Goal: Transaction & Acquisition: Download file/media

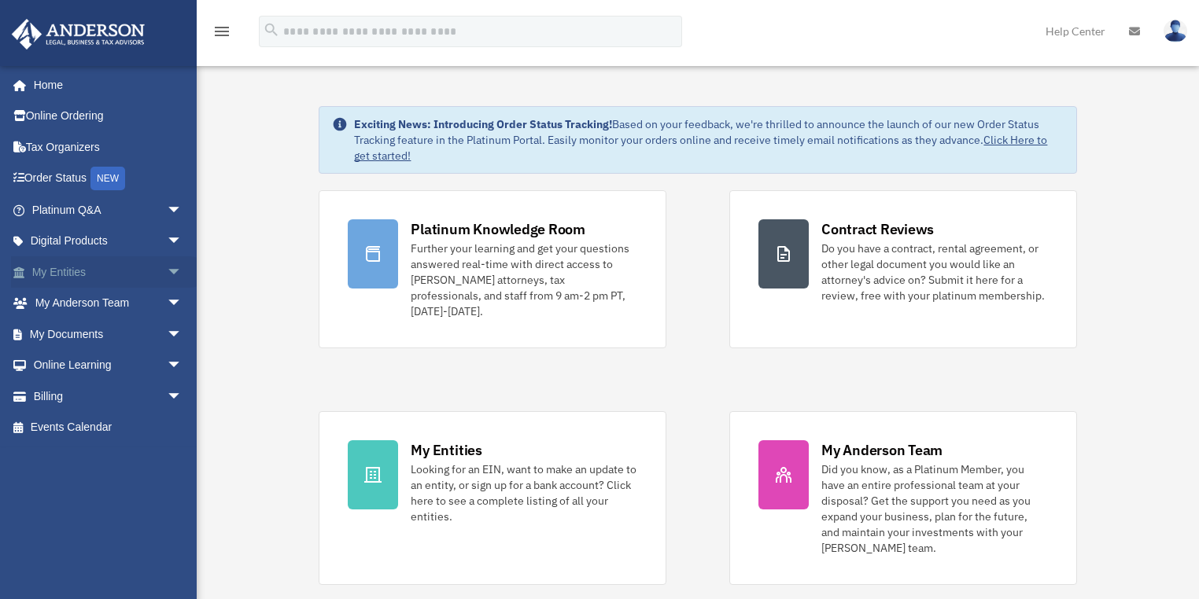
click at [105, 273] on link "My Entities arrow_drop_down" at bounding box center [108, 271] width 195 height 31
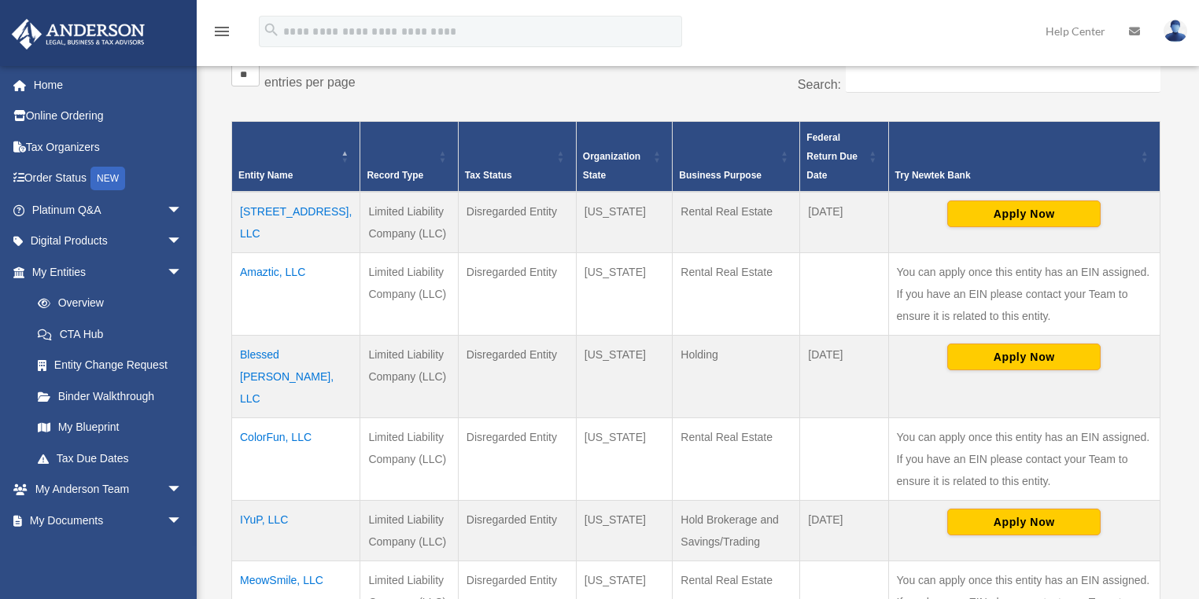
scroll to position [378, 0]
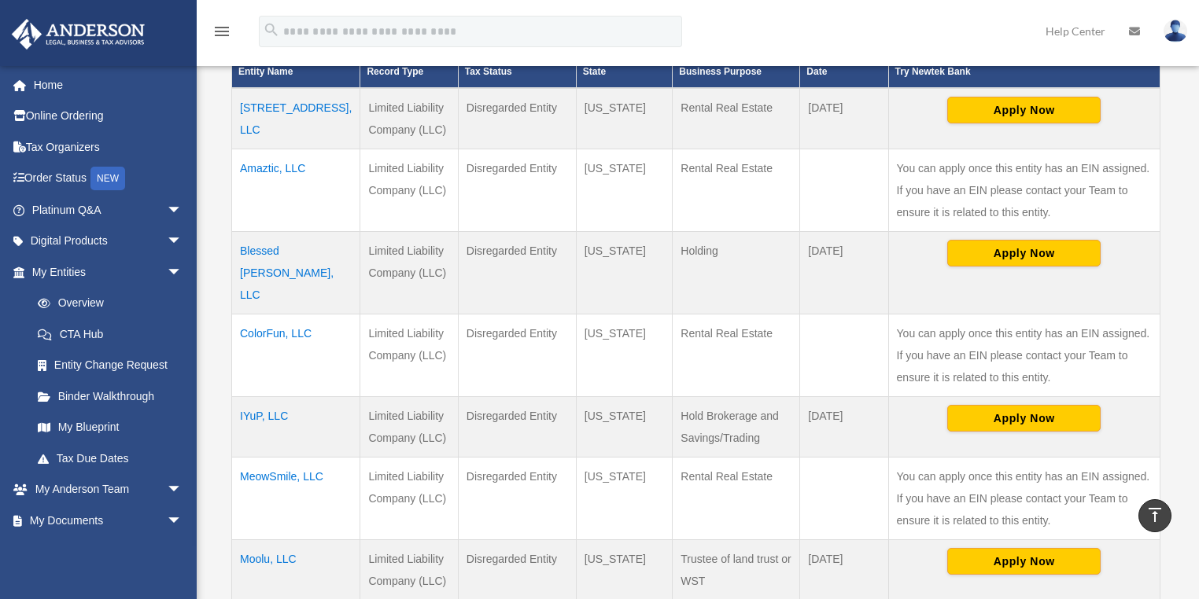
click at [269, 101] on td "6520 Debs Ave, LLC" at bounding box center [296, 118] width 128 height 61
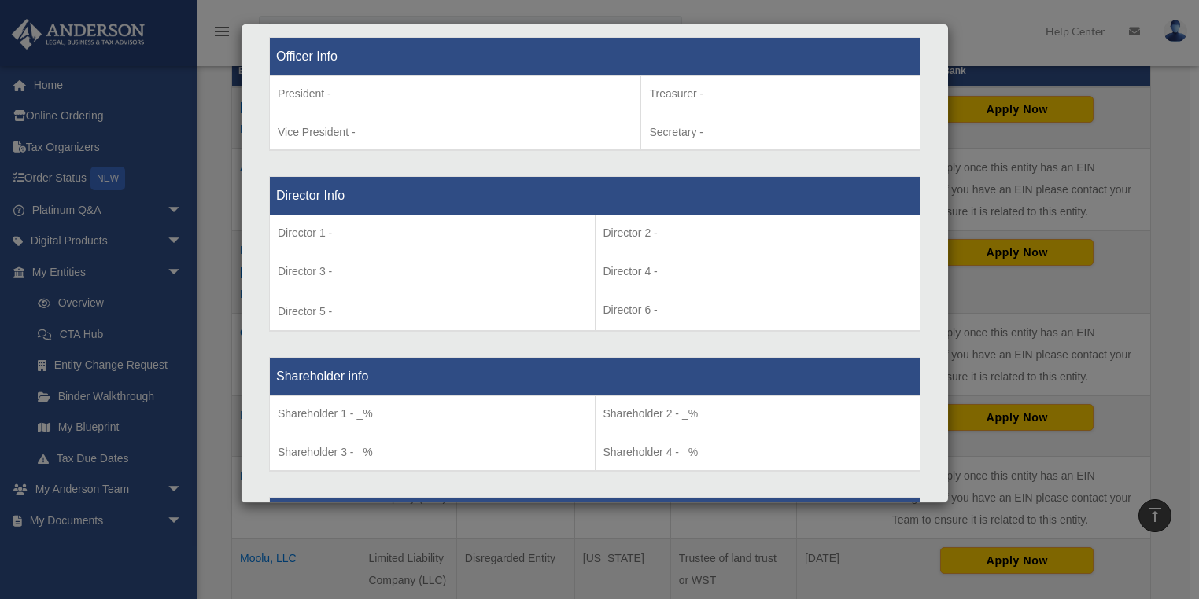
scroll to position [1195, 0]
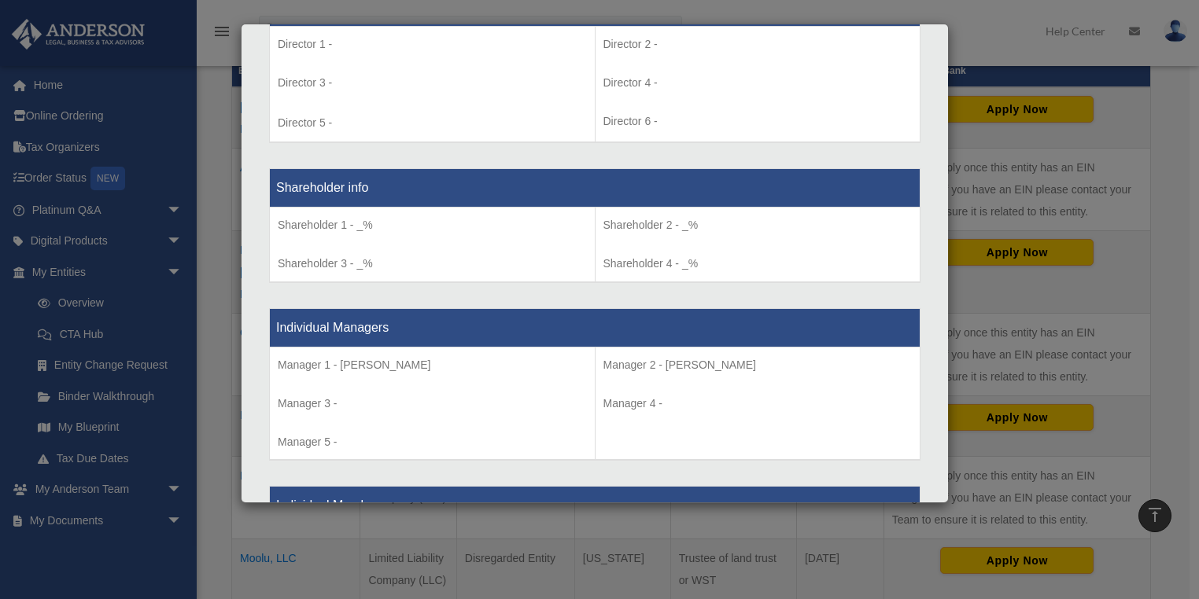
click at [990, 59] on div "Details × Articles Sent Organizational Date" at bounding box center [599, 299] width 1199 height 599
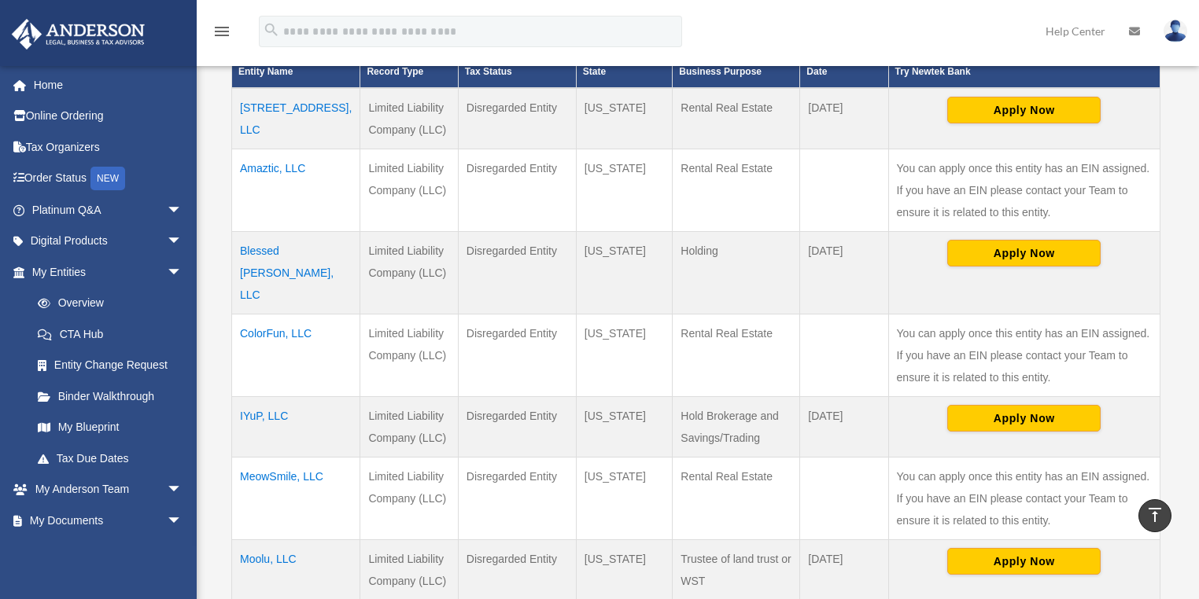
click at [271, 108] on td "6520 Debs Ave, LLC" at bounding box center [296, 118] width 128 height 61
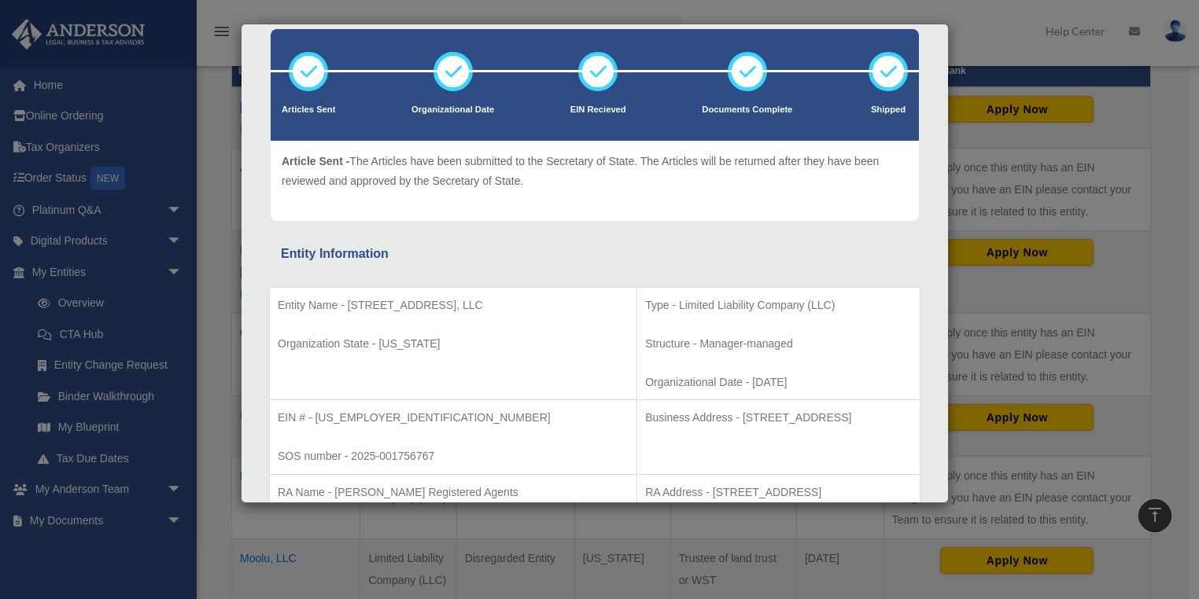
scroll to position [63, 0]
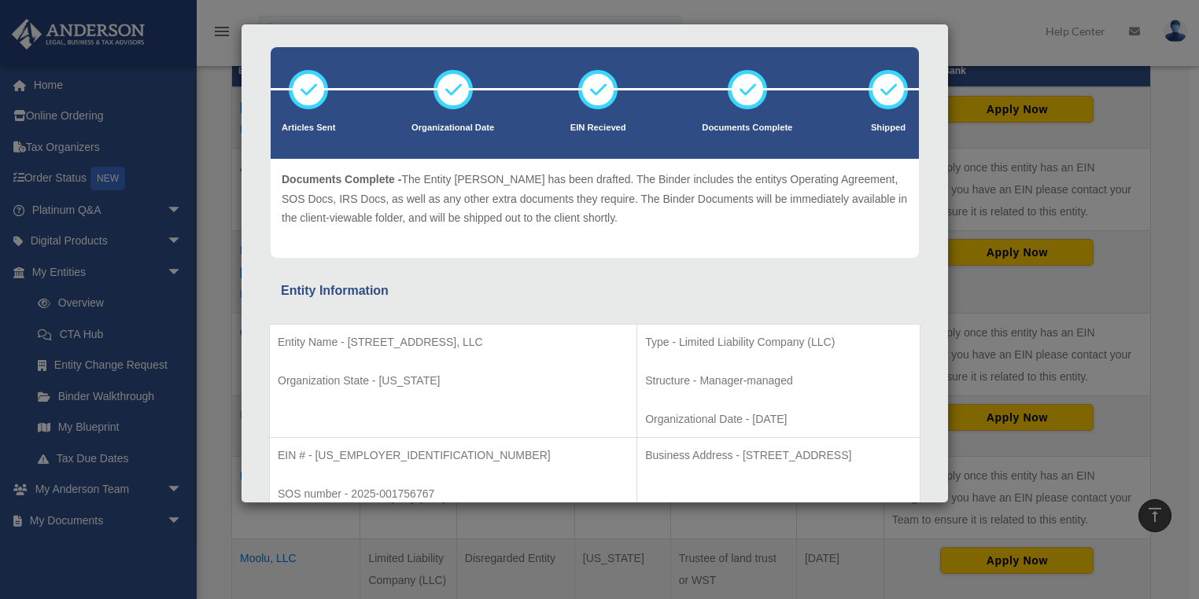
click at [734, 98] on icon at bounding box center [747, 89] width 47 height 47
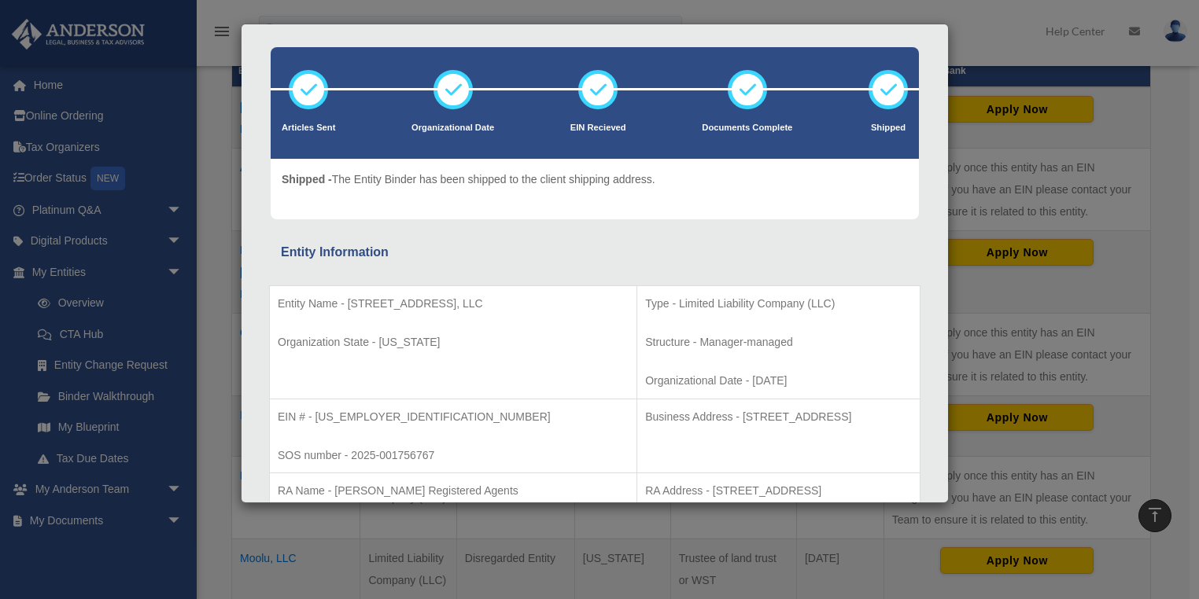
scroll to position [0, 0]
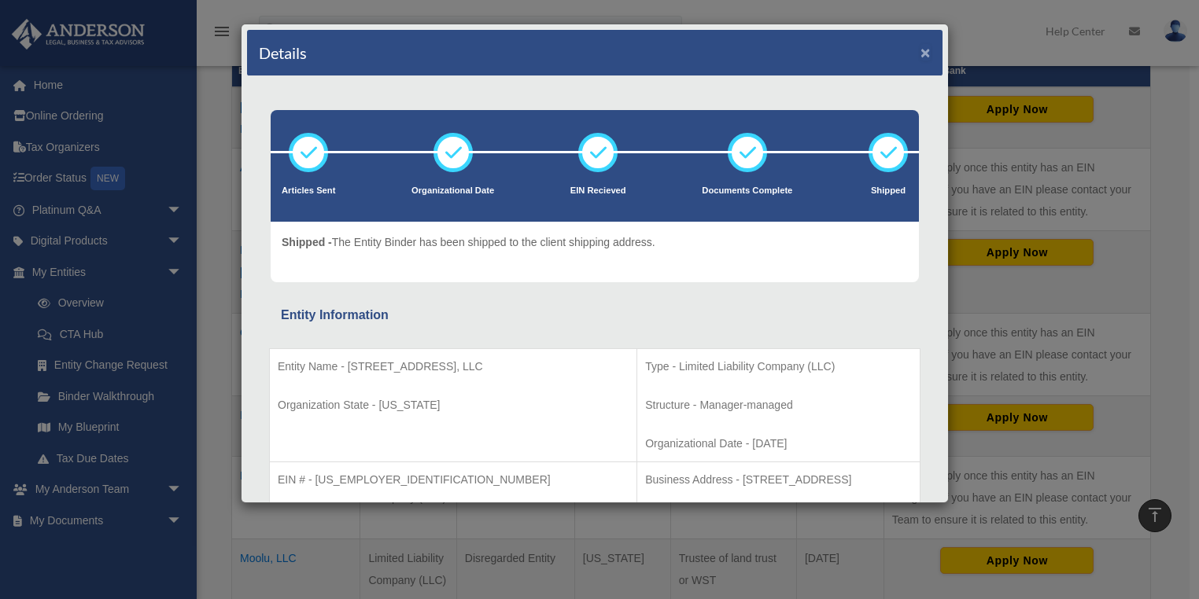
click at [920, 51] on button "×" at bounding box center [925, 52] width 10 height 17
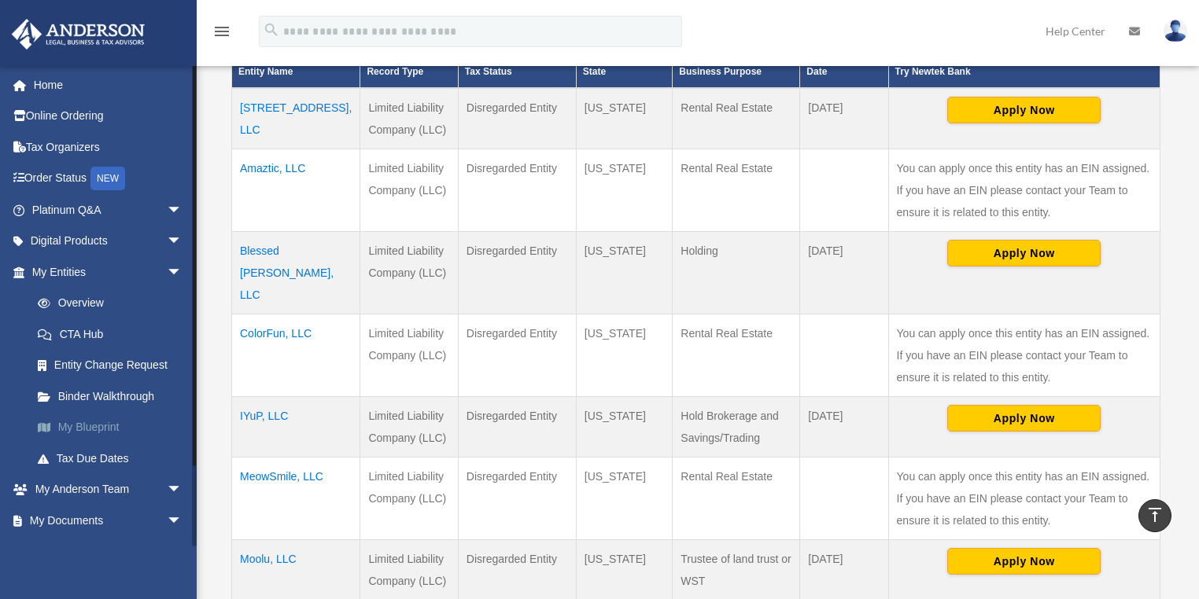
click at [103, 428] on link "My Blueprint" at bounding box center [114, 427] width 184 height 31
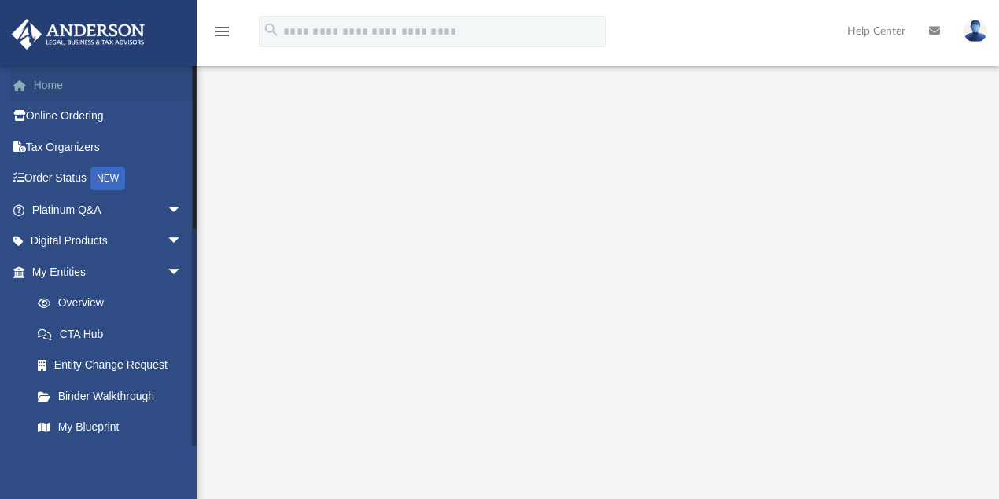
click at [39, 87] on link "Home" at bounding box center [108, 84] width 195 height 31
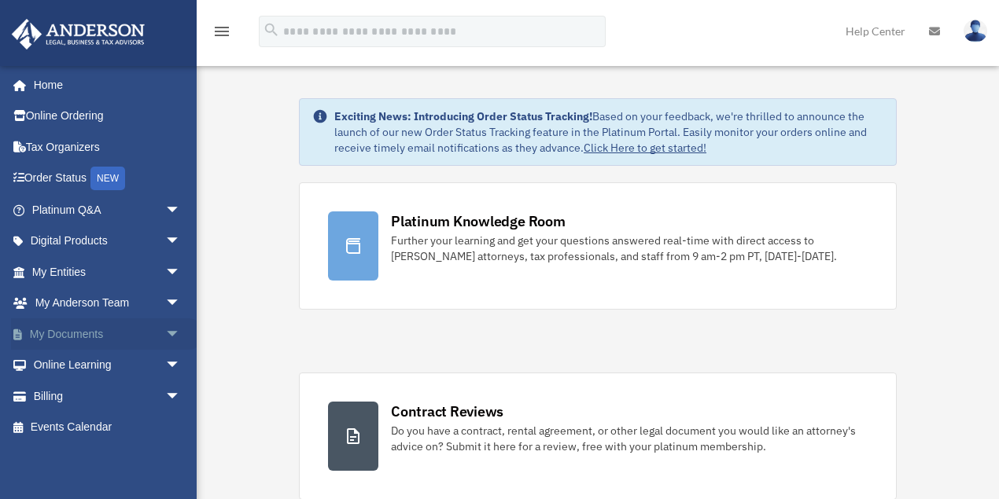
click at [93, 334] on link "My Documents arrow_drop_down" at bounding box center [107, 334] width 193 height 31
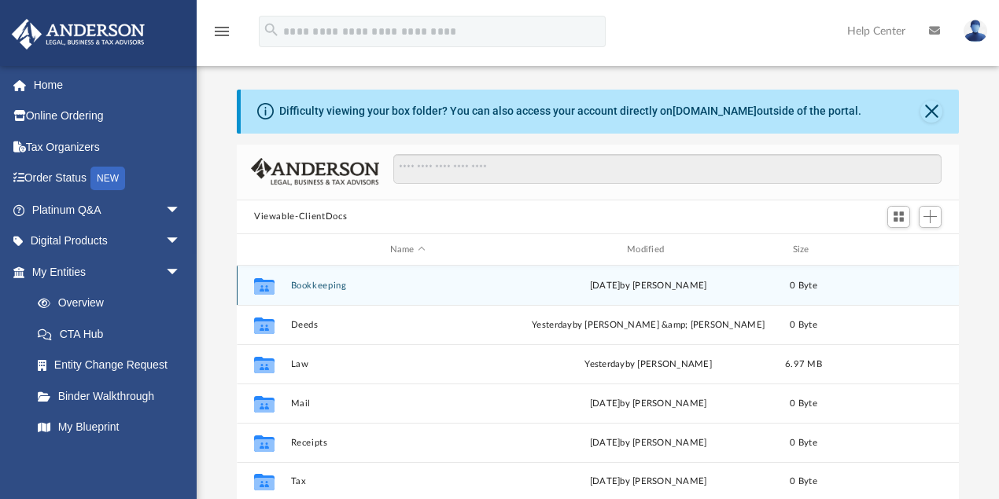
scroll to position [349, 714]
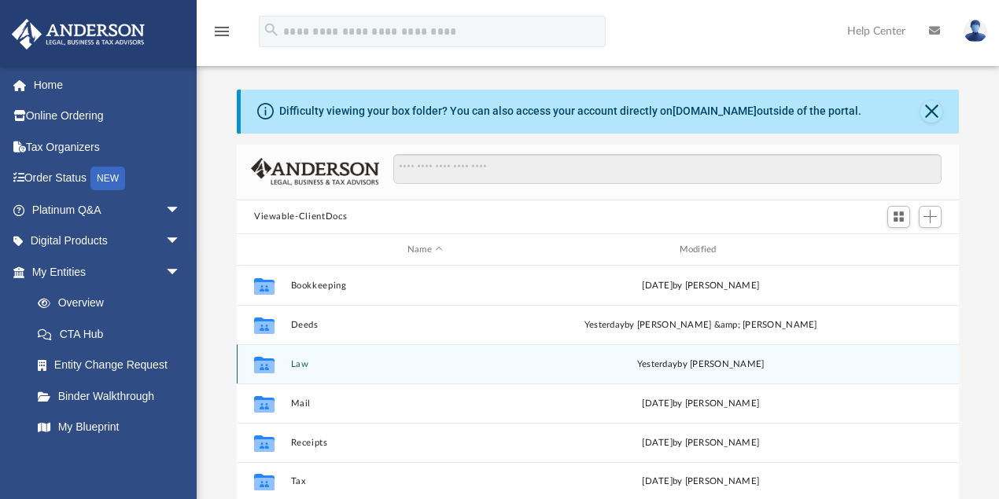
click at [302, 366] on button "Law" at bounding box center [425, 364] width 269 height 10
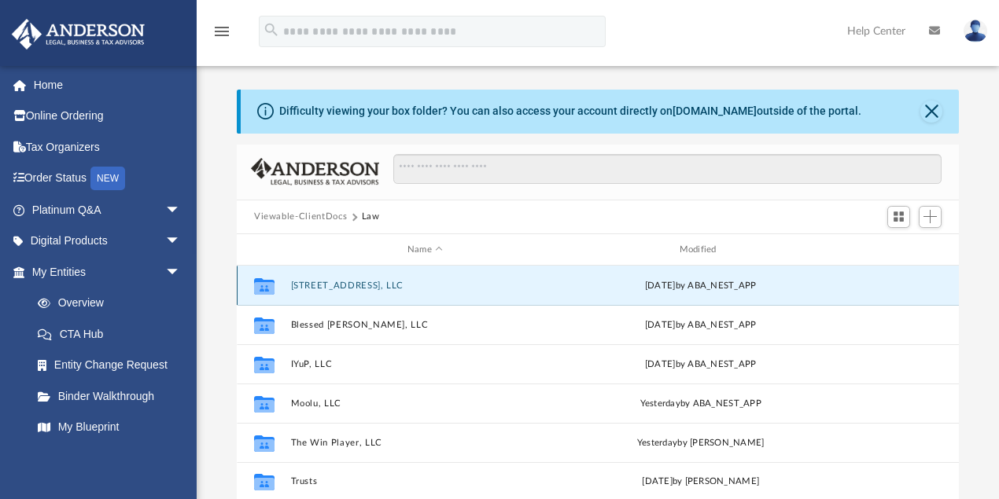
click at [364, 281] on button "6520 Debs Ave, LLC" at bounding box center [425, 286] width 269 height 10
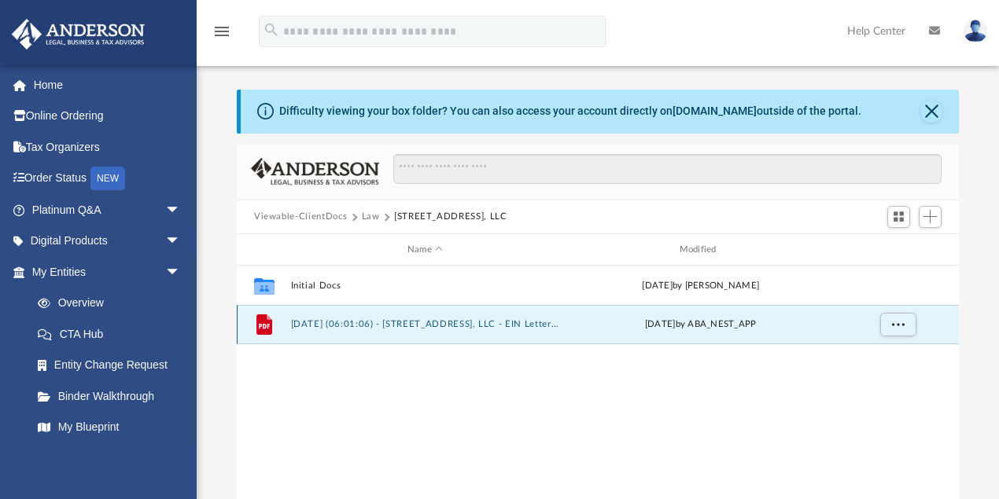
click at [499, 324] on button "2025.09.12 (06:01:06) - 6520 Debs Ave, LLC - EIN Letter from IRS.pdf" at bounding box center [425, 325] width 269 height 10
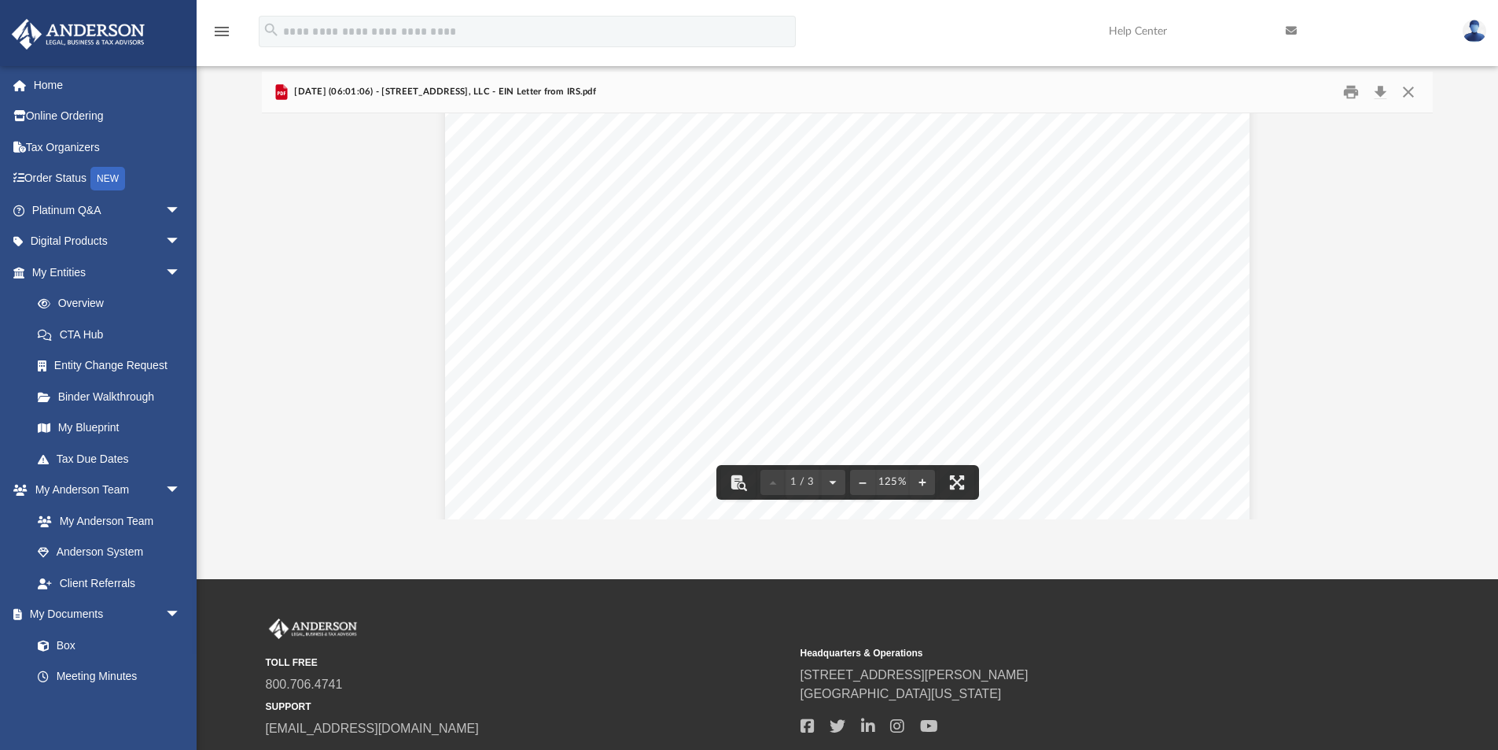
scroll to position [31, 0]
click at [998, 97] on button "Close" at bounding box center [1408, 92] width 28 height 24
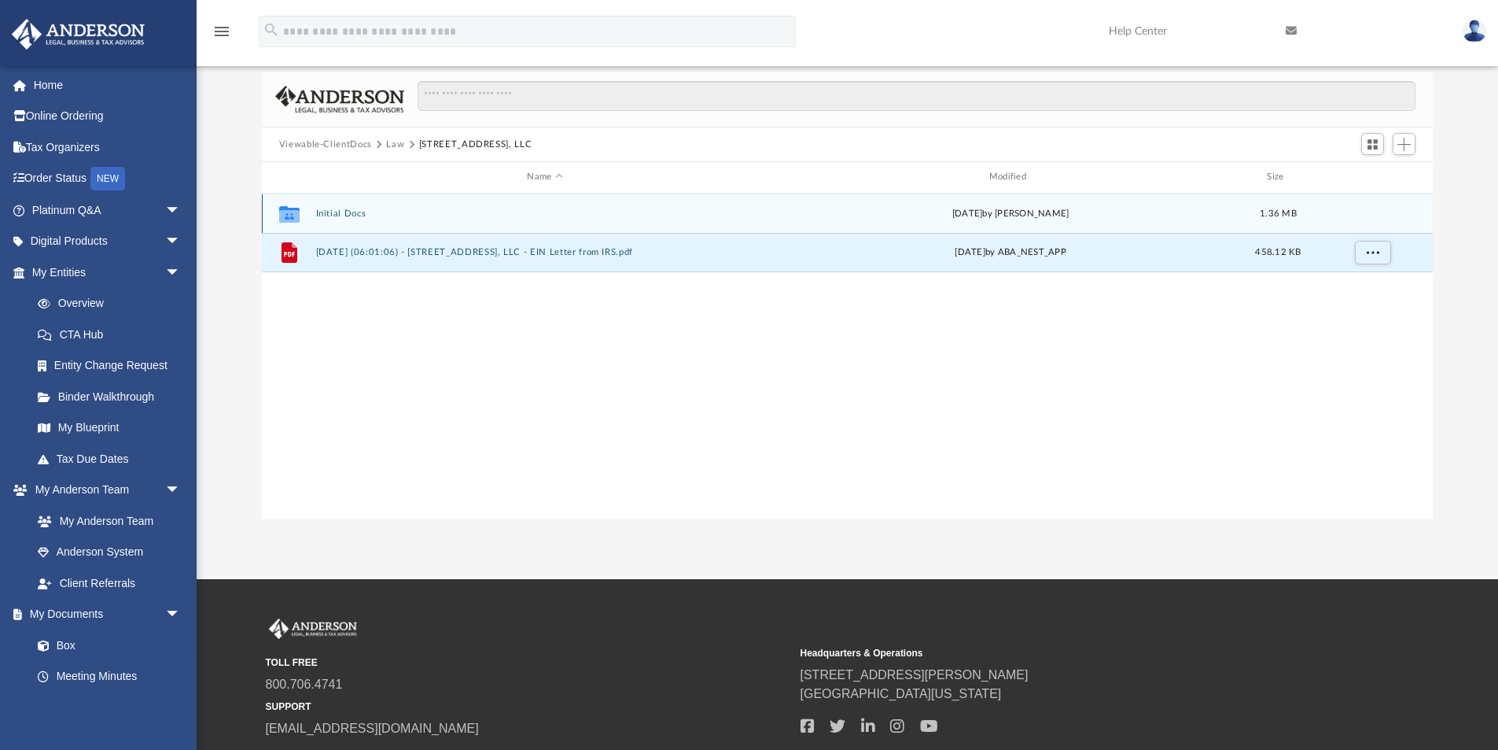
click at [355, 214] on button "Initial Docs" at bounding box center [544, 213] width 459 height 10
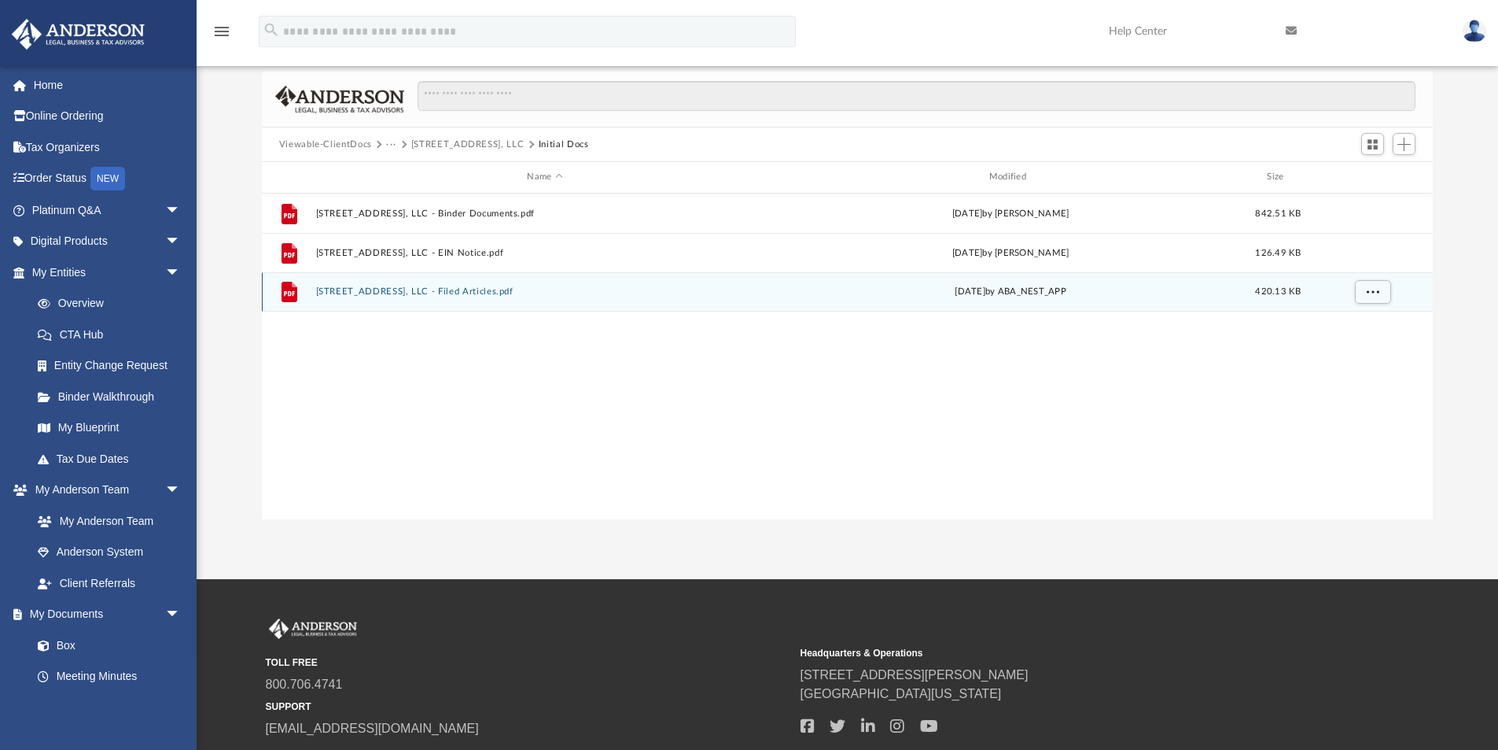
click at [437, 294] on button "6520 Debs Ave, LLC - Filed Articles.pdf" at bounding box center [544, 291] width 459 height 10
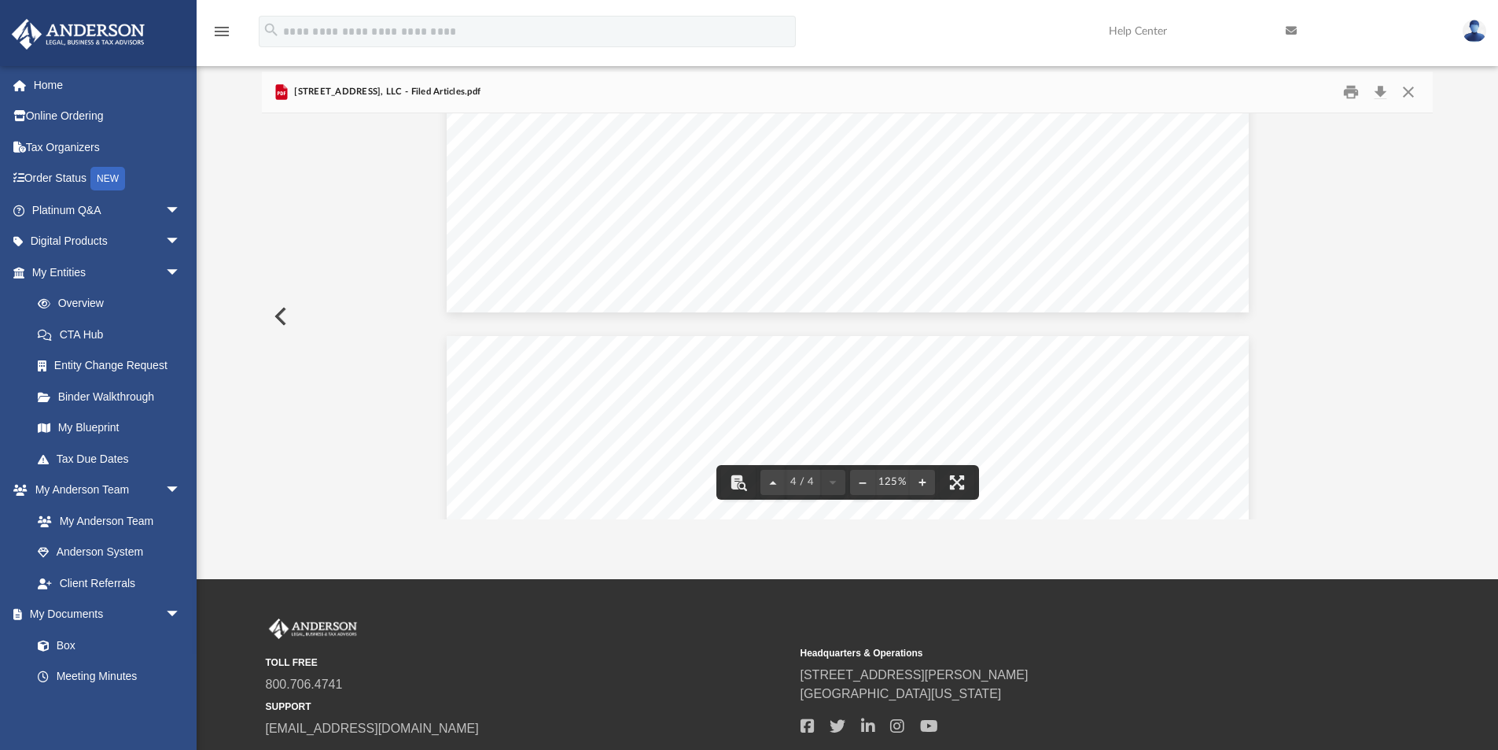
scroll to position [2897, 0]
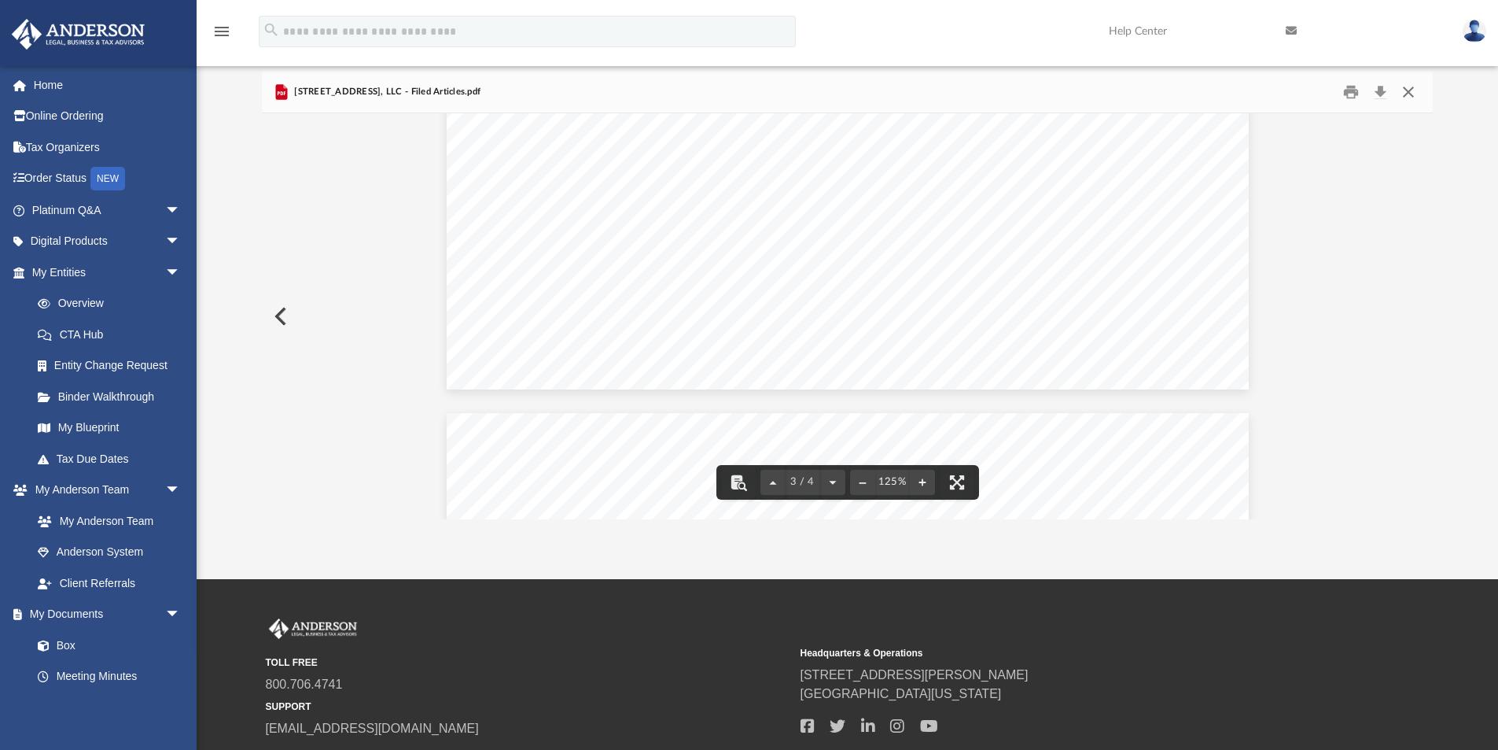
click at [998, 95] on button "Close" at bounding box center [1408, 92] width 28 height 24
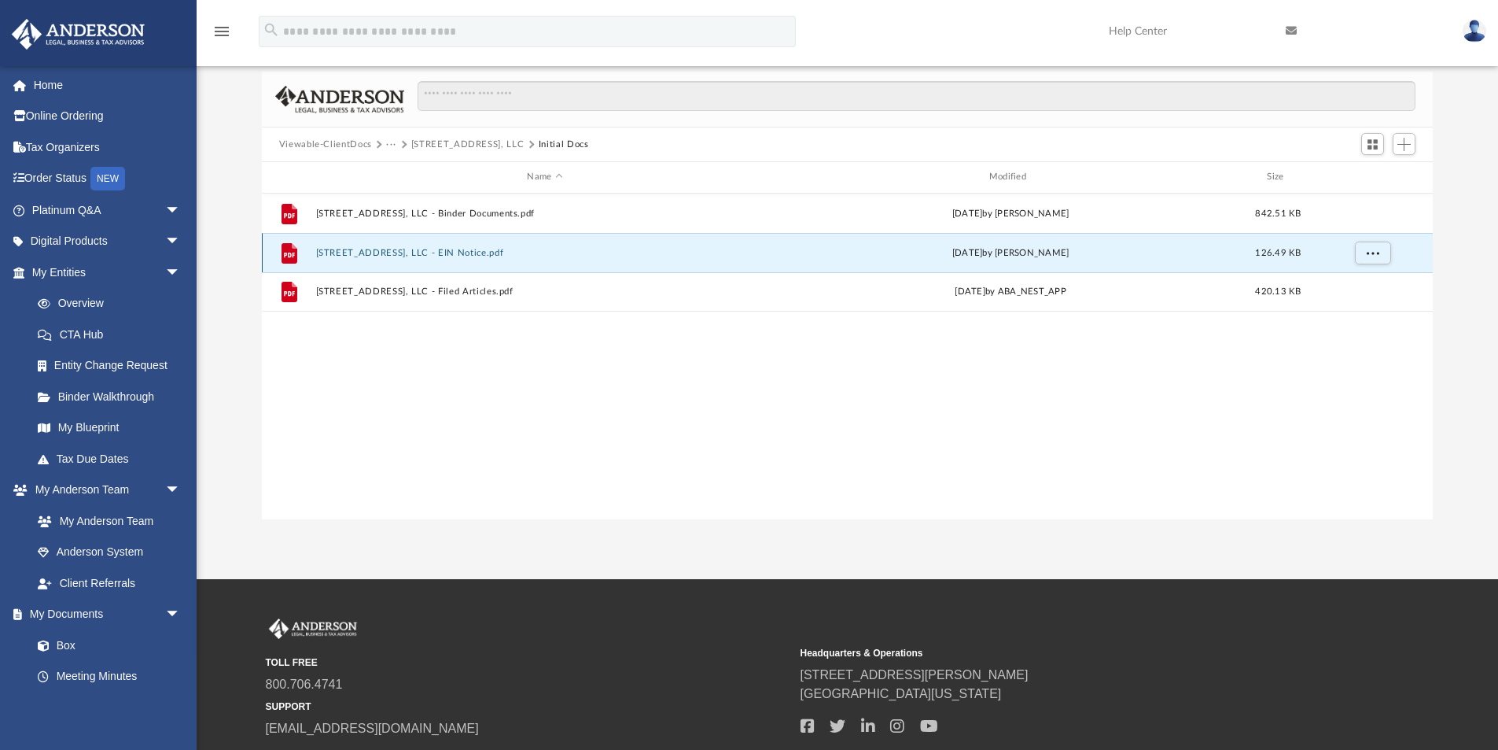
click at [462, 252] on button "6520 Debs Ave, LLC - EIN Notice.pdf" at bounding box center [544, 253] width 459 height 10
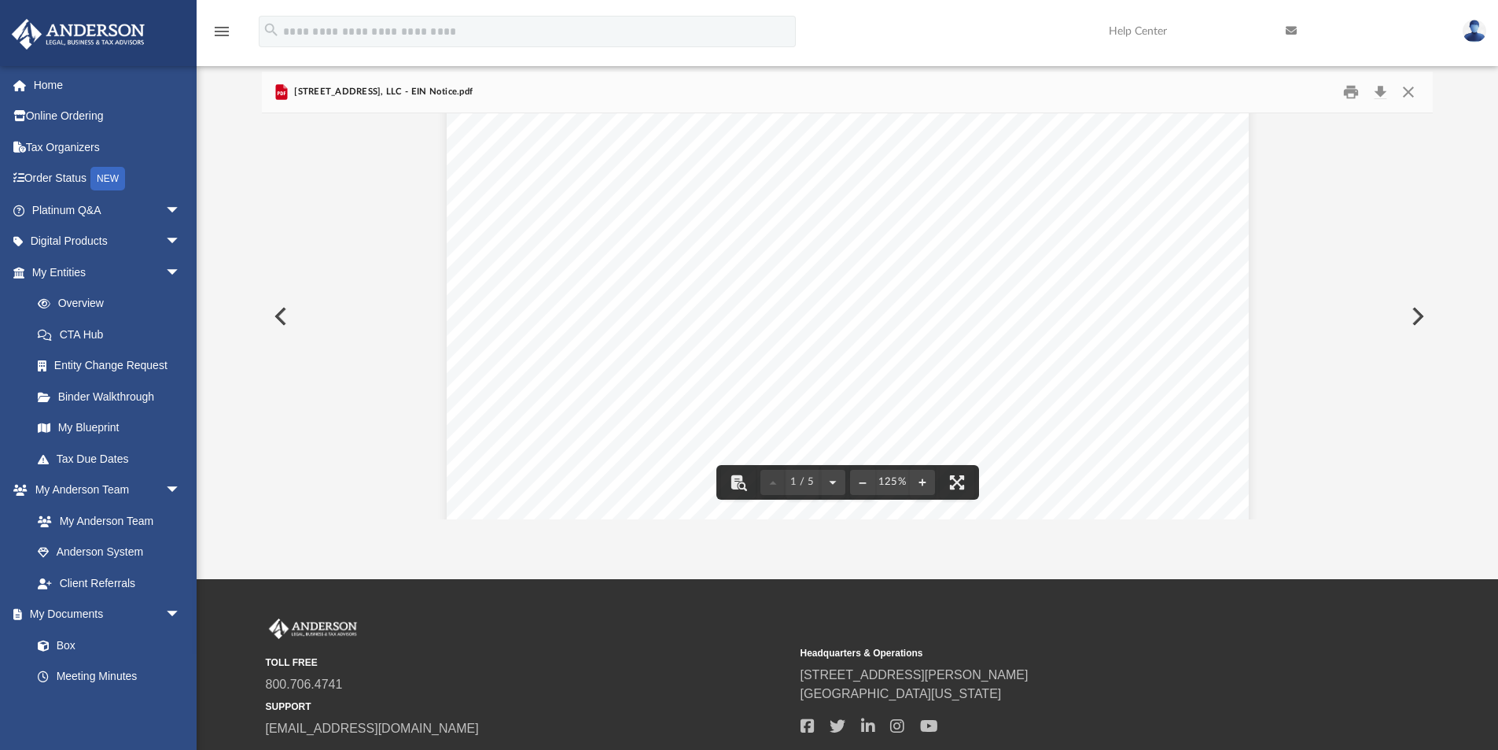
scroll to position [420, 0]
click at [998, 101] on button "Close" at bounding box center [1408, 92] width 28 height 24
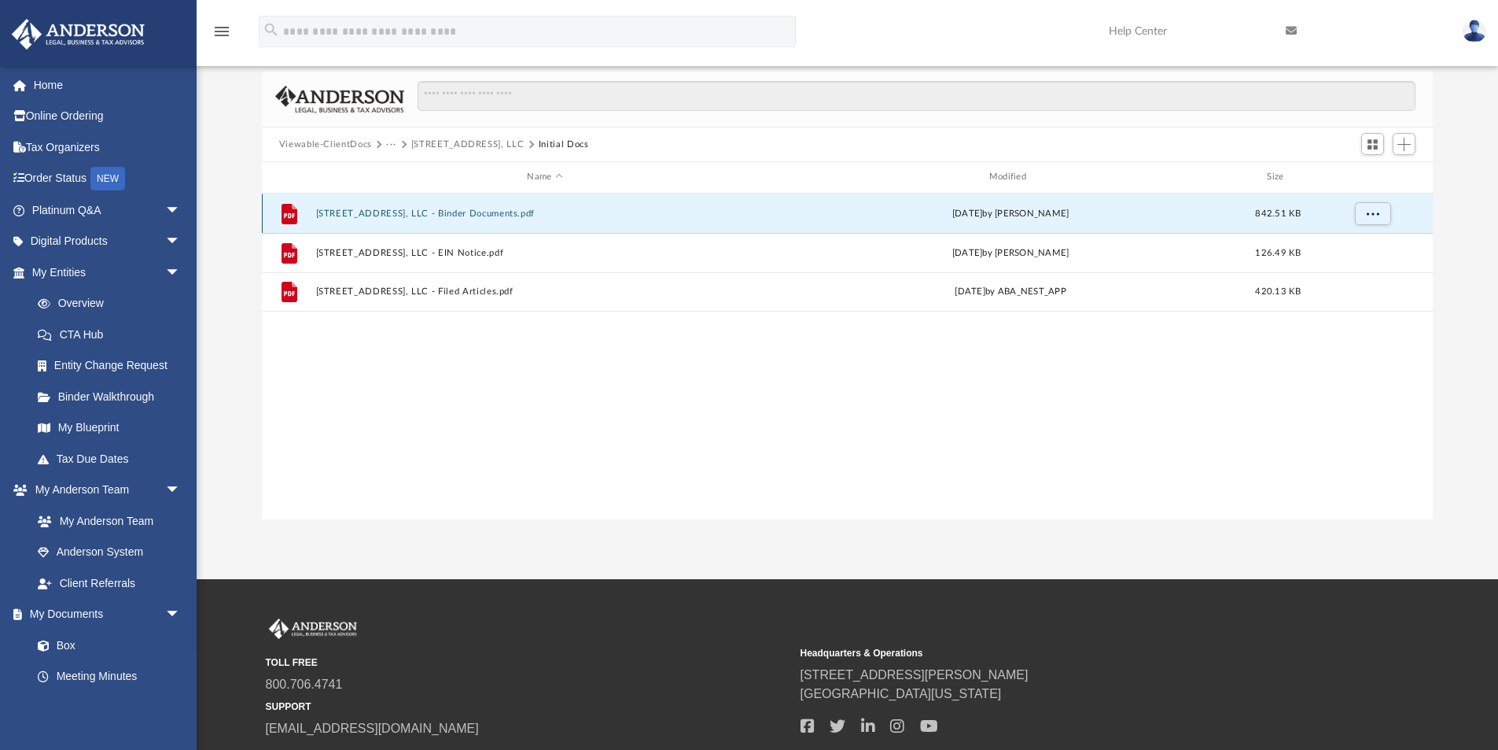
click at [430, 213] on button "6520 Debs Ave, LLC - Binder Documents.pdf" at bounding box center [544, 213] width 459 height 10
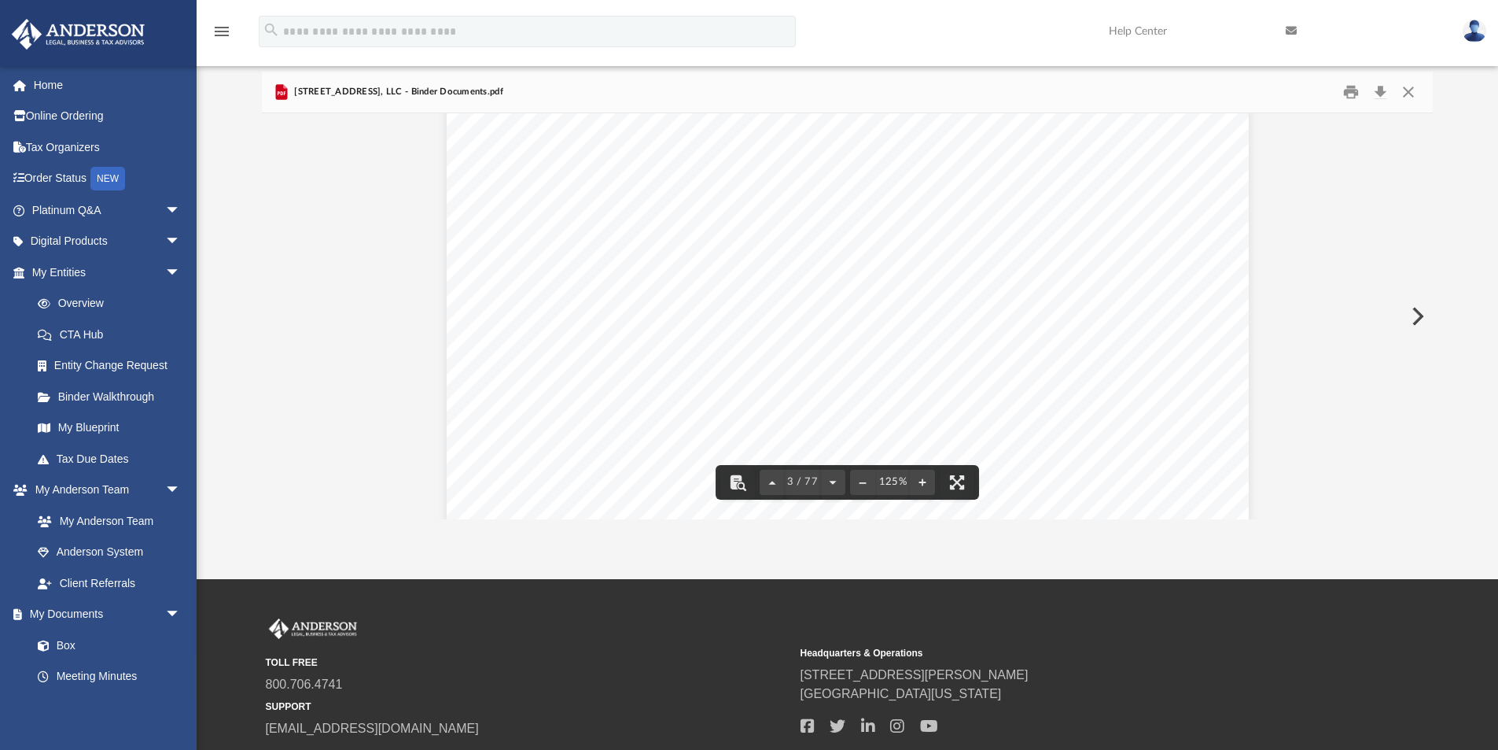
scroll to position [2281, 0]
click at [661, 96] on div "6520 Debs Ave, LLC - Binder Documents.pdf" at bounding box center [848, 93] width 1172 height 42
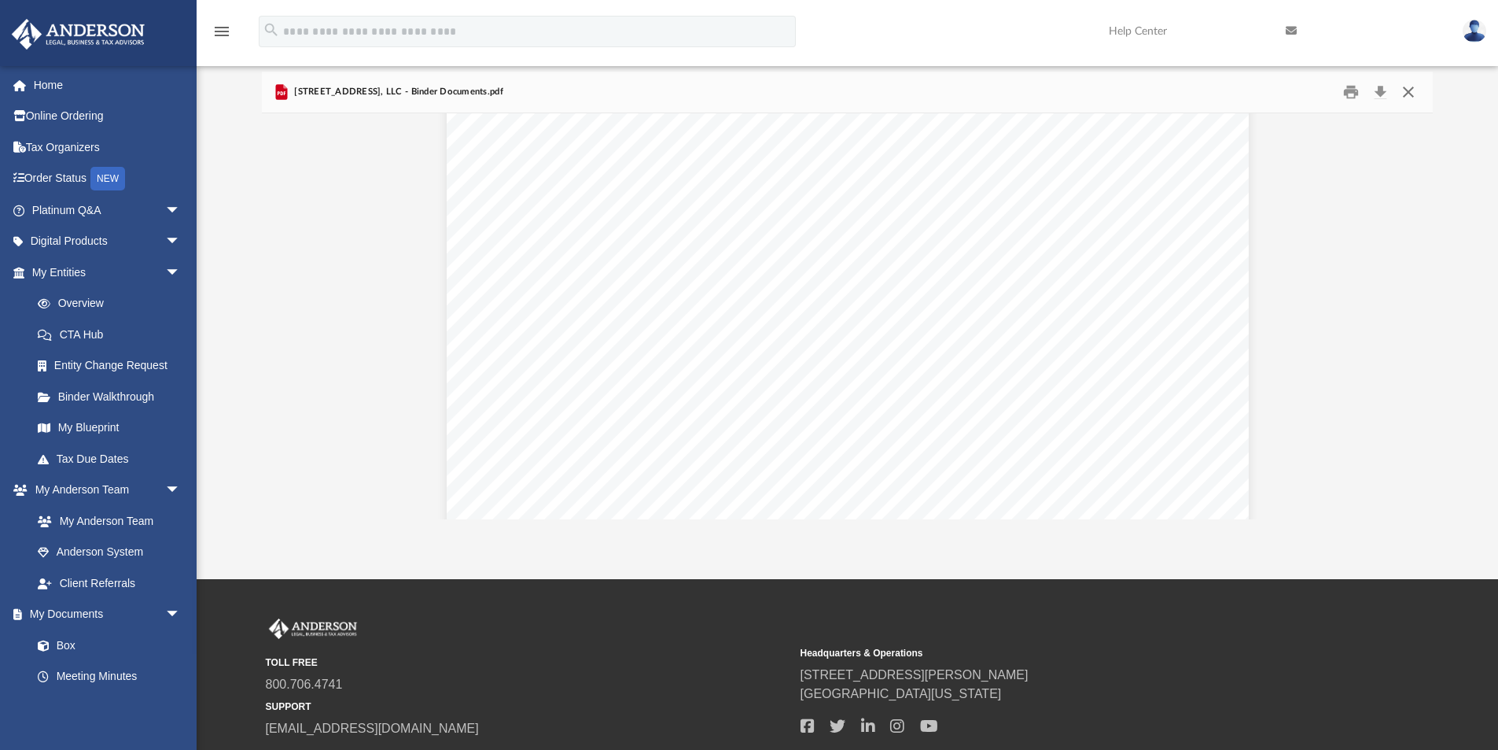
click at [998, 90] on button "Close" at bounding box center [1408, 92] width 28 height 24
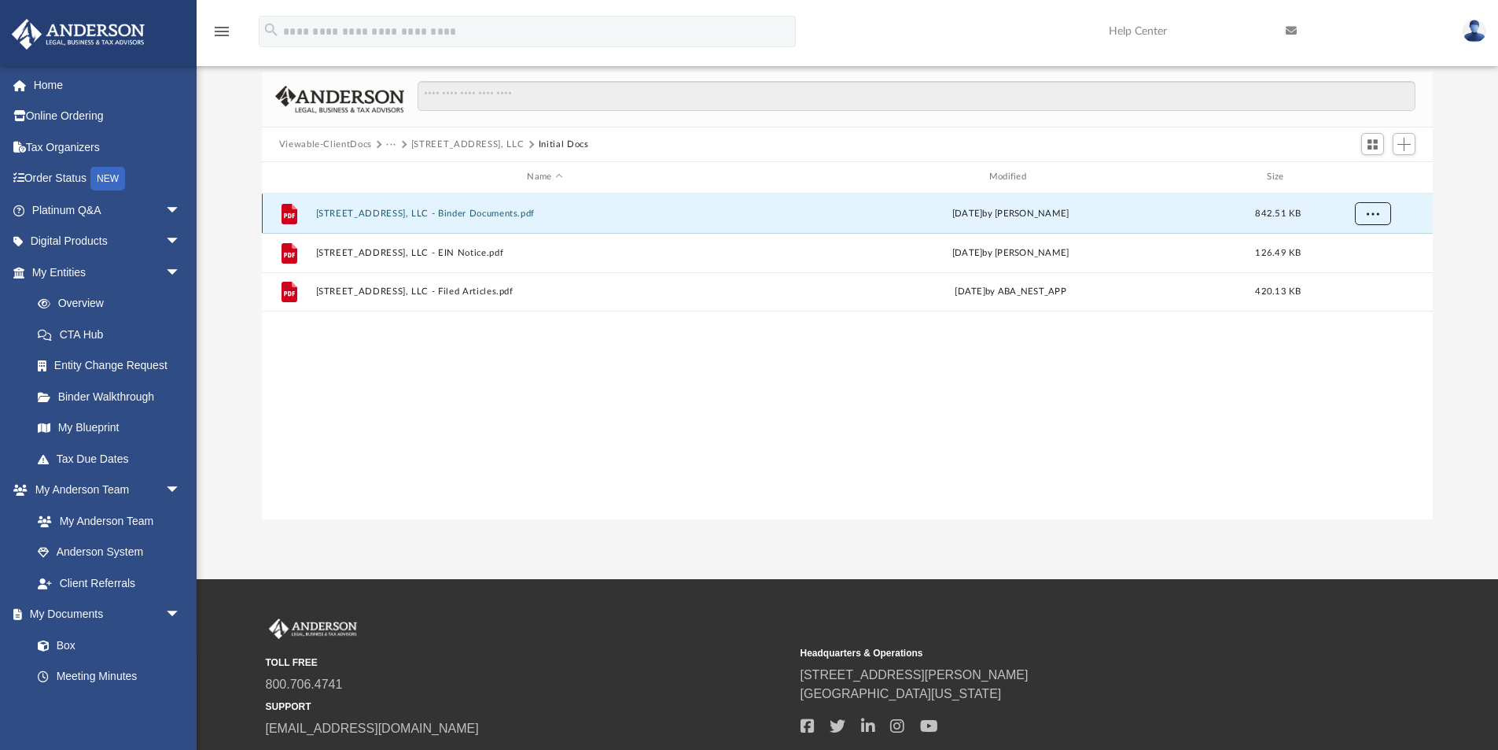
click at [998, 215] on button "More options" at bounding box center [1372, 213] width 36 height 24
click at [998, 267] on li "Download" at bounding box center [1358, 270] width 46 height 17
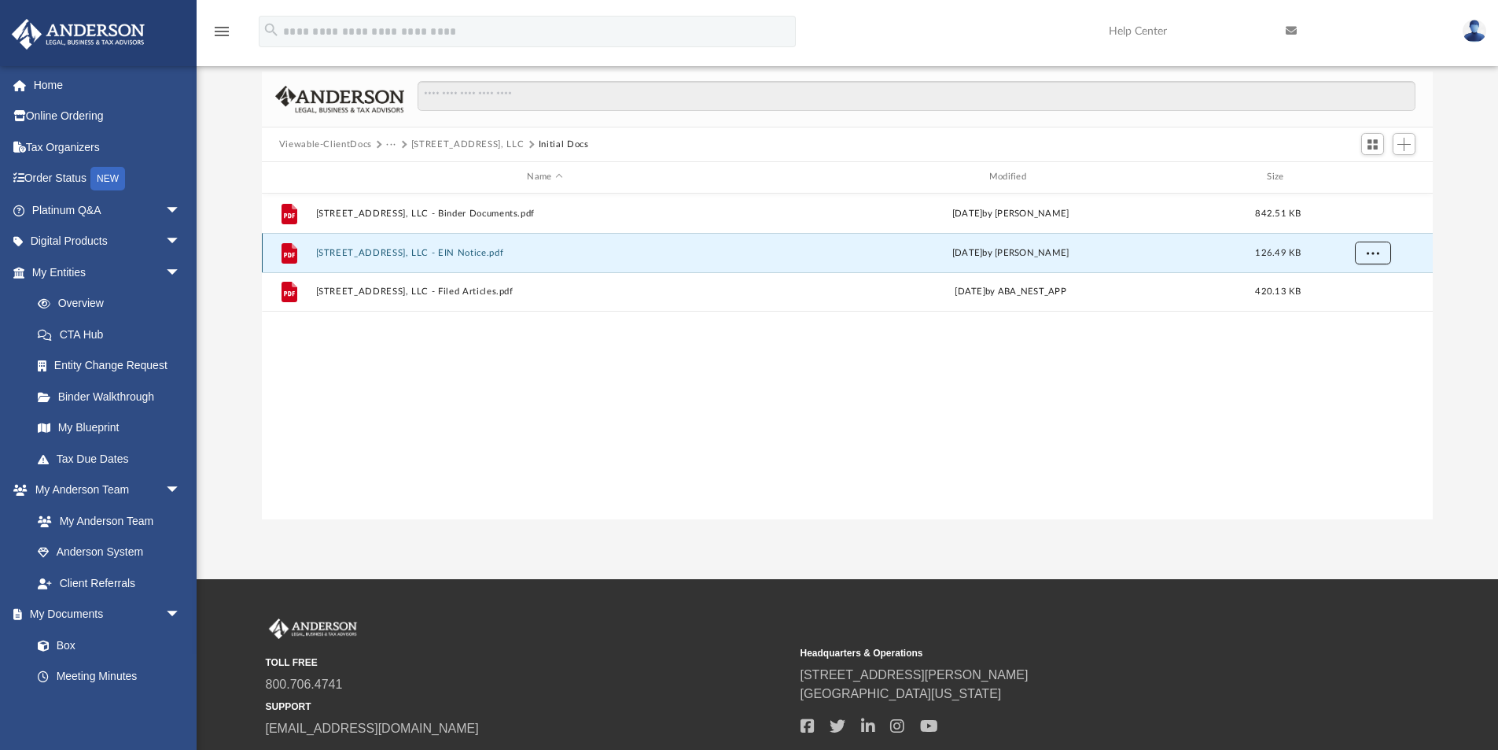
click at [998, 256] on button "More options" at bounding box center [1372, 253] width 36 height 24
click at [998, 311] on li "Download" at bounding box center [1358, 309] width 46 height 17
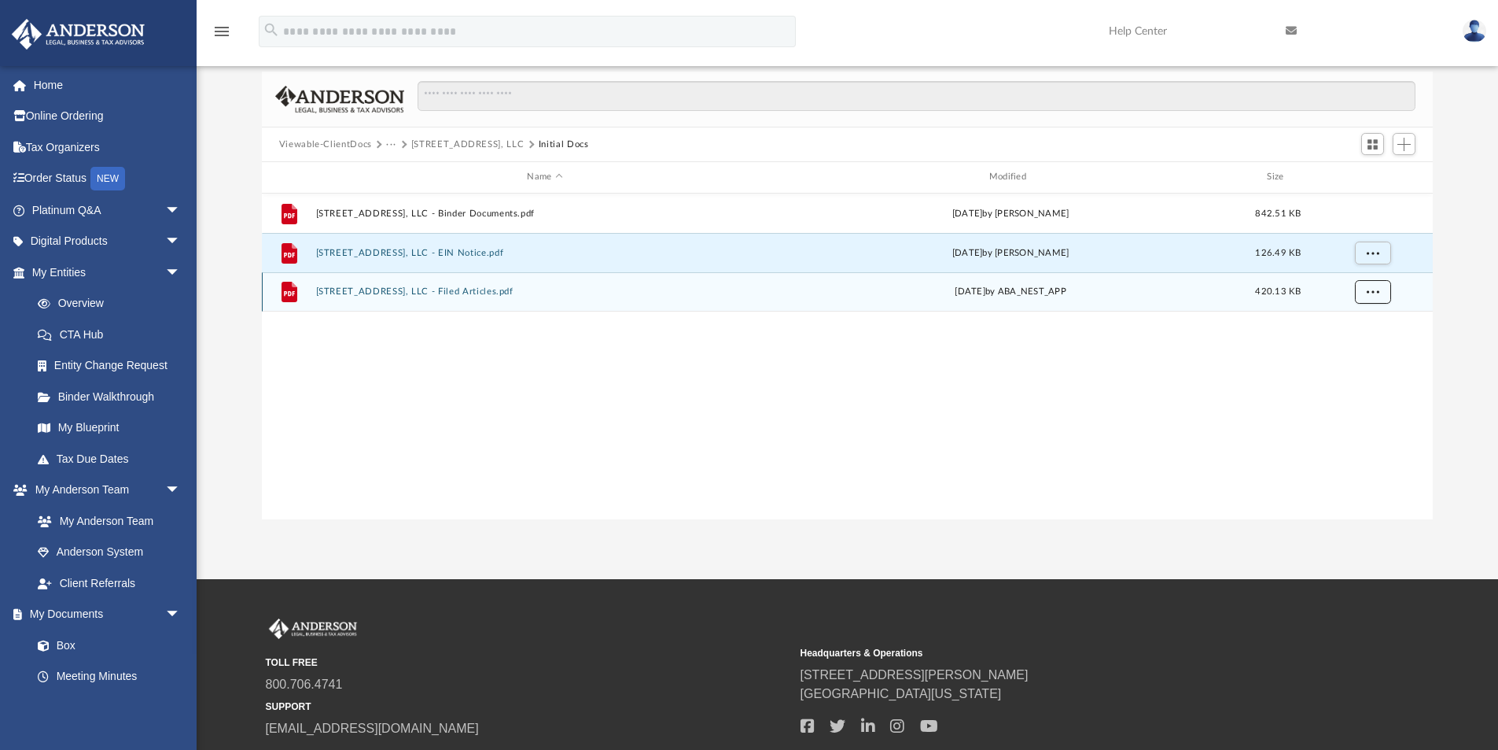
click at [998, 293] on button "More options" at bounding box center [1372, 292] width 36 height 24
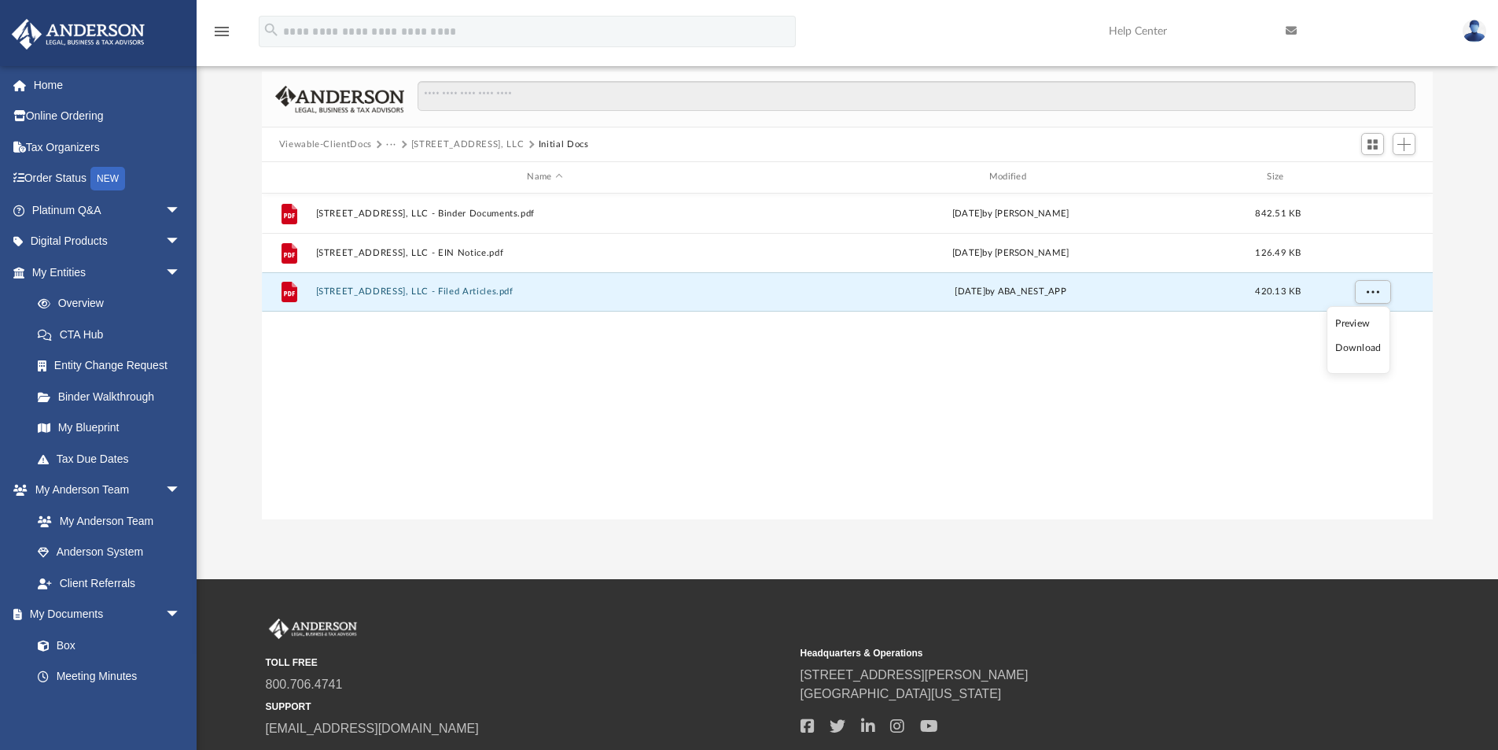
click at [998, 347] on li "Download" at bounding box center [1358, 348] width 46 height 17
click at [464, 142] on button "6520 Debs Ave, LLC" at bounding box center [467, 145] width 113 height 14
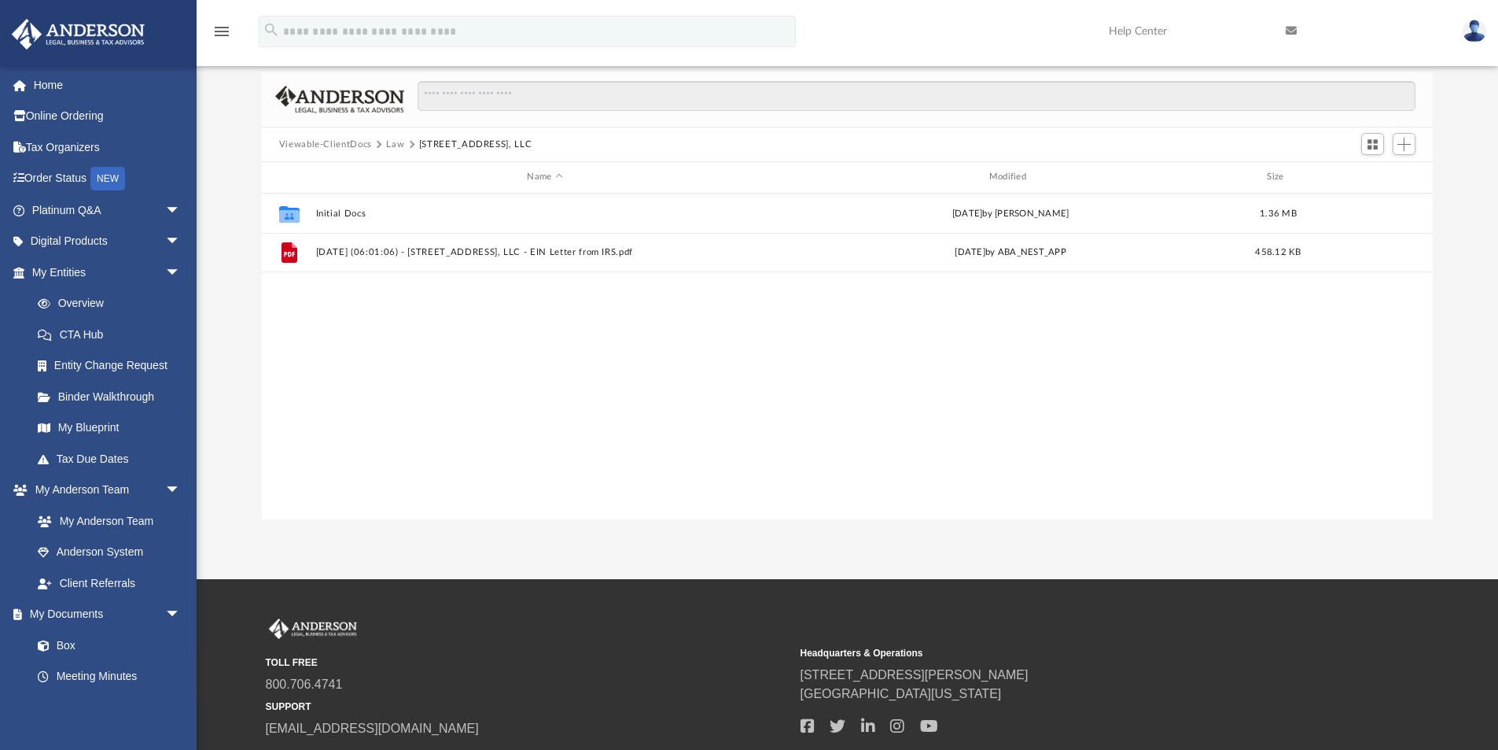
click at [392, 145] on button "Law" at bounding box center [395, 145] width 18 height 14
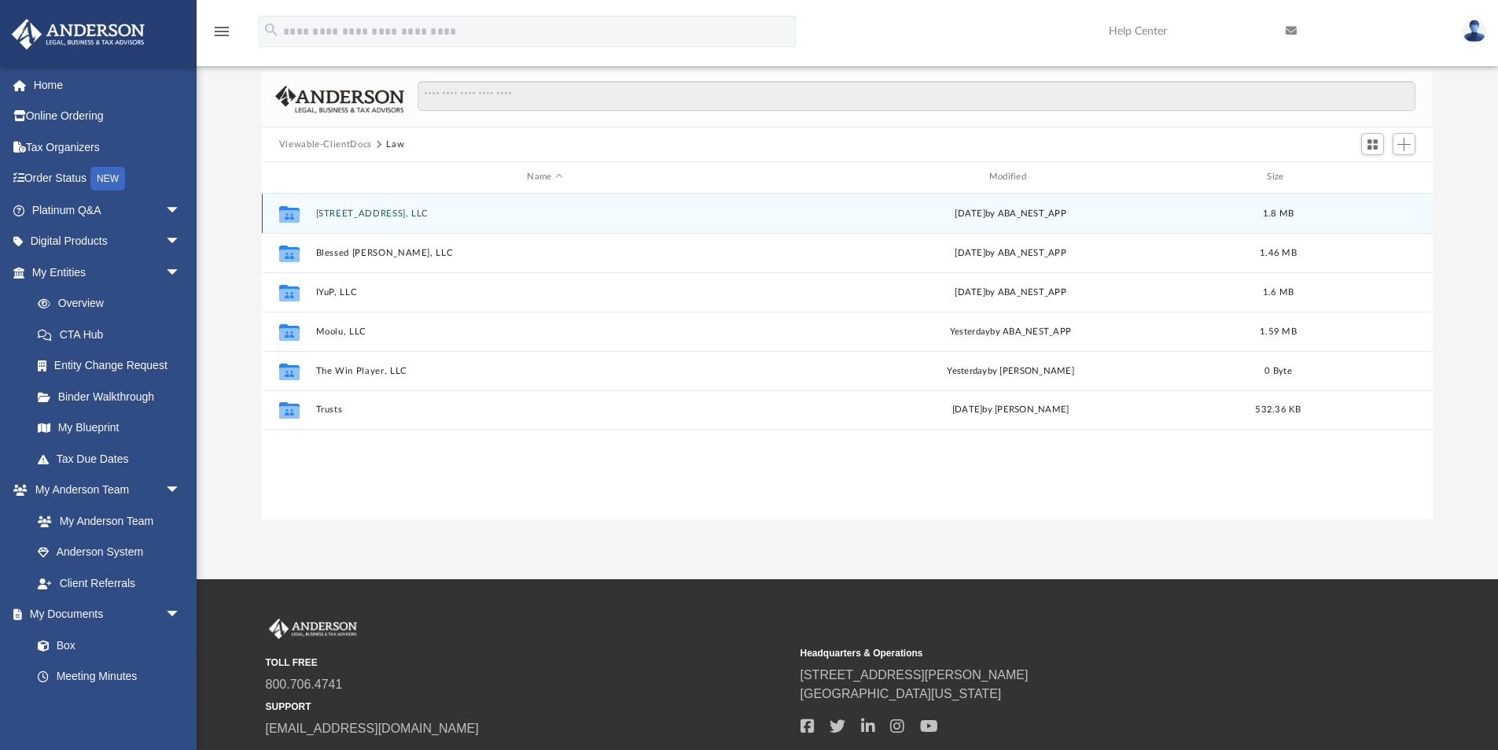
click at [998, 218] on div "Collaborated Folder 6520 Debs Ave, LLC Fri Sep 12 2025 by ABA_NEST_APP 1.8 MB" at bounding box center [848, 212] width 1172 height 39
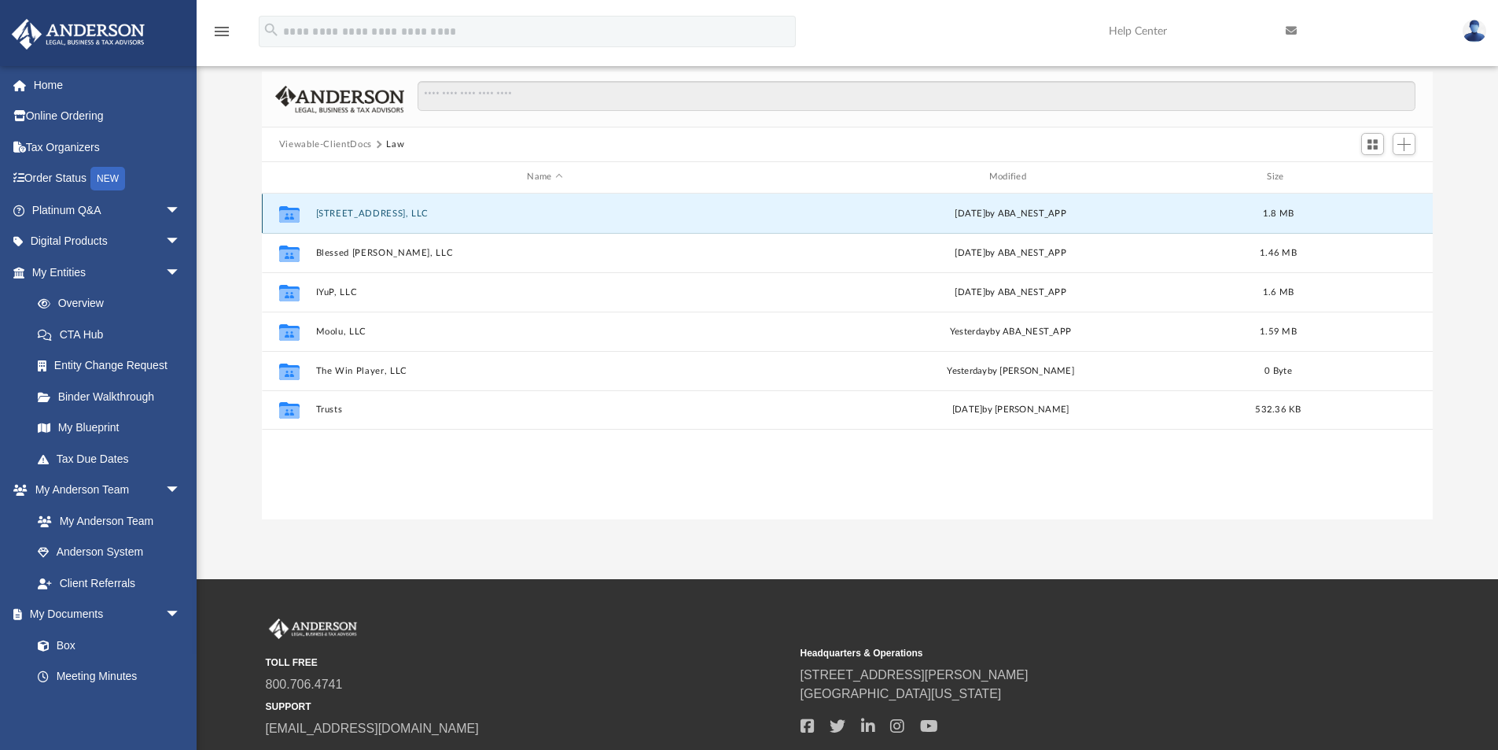
click at [375, 217] on button "6520 Debs Ave, LLC" at bounding box center [544, 213] width 459 height 10
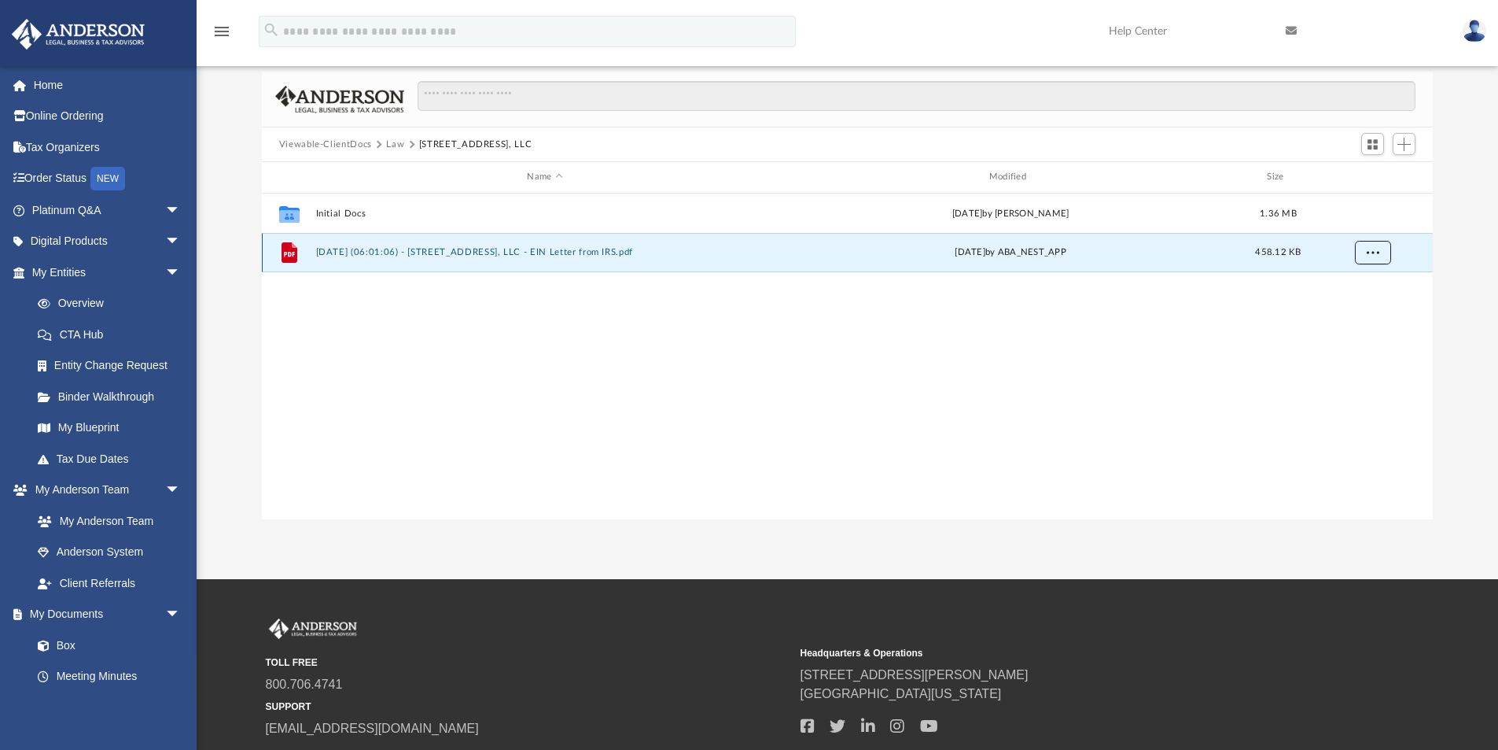
click at [998, 250] on button "More options" at bounding box center [1372, 253] width 36 height 24
click at [998, 308] on li "Download" at bounding box center [1358, 308] width 46 height 17
click at [389, 147] on button "Law" at bounding box center [395, 145] width 18 height 14
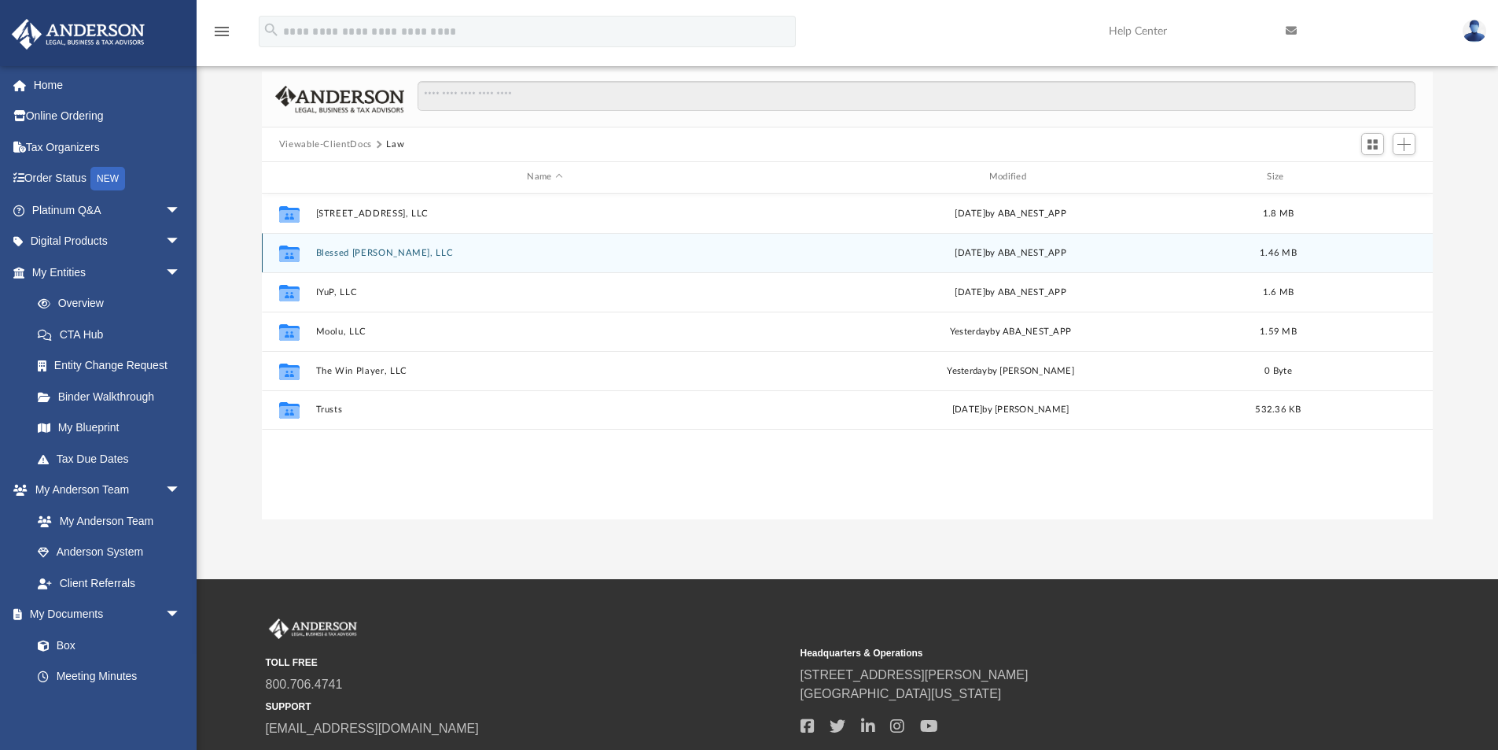
click at [343, 250] on button "Blessed Dino Doll, LLC" at bounding box center [544, 253] width 459 height 10
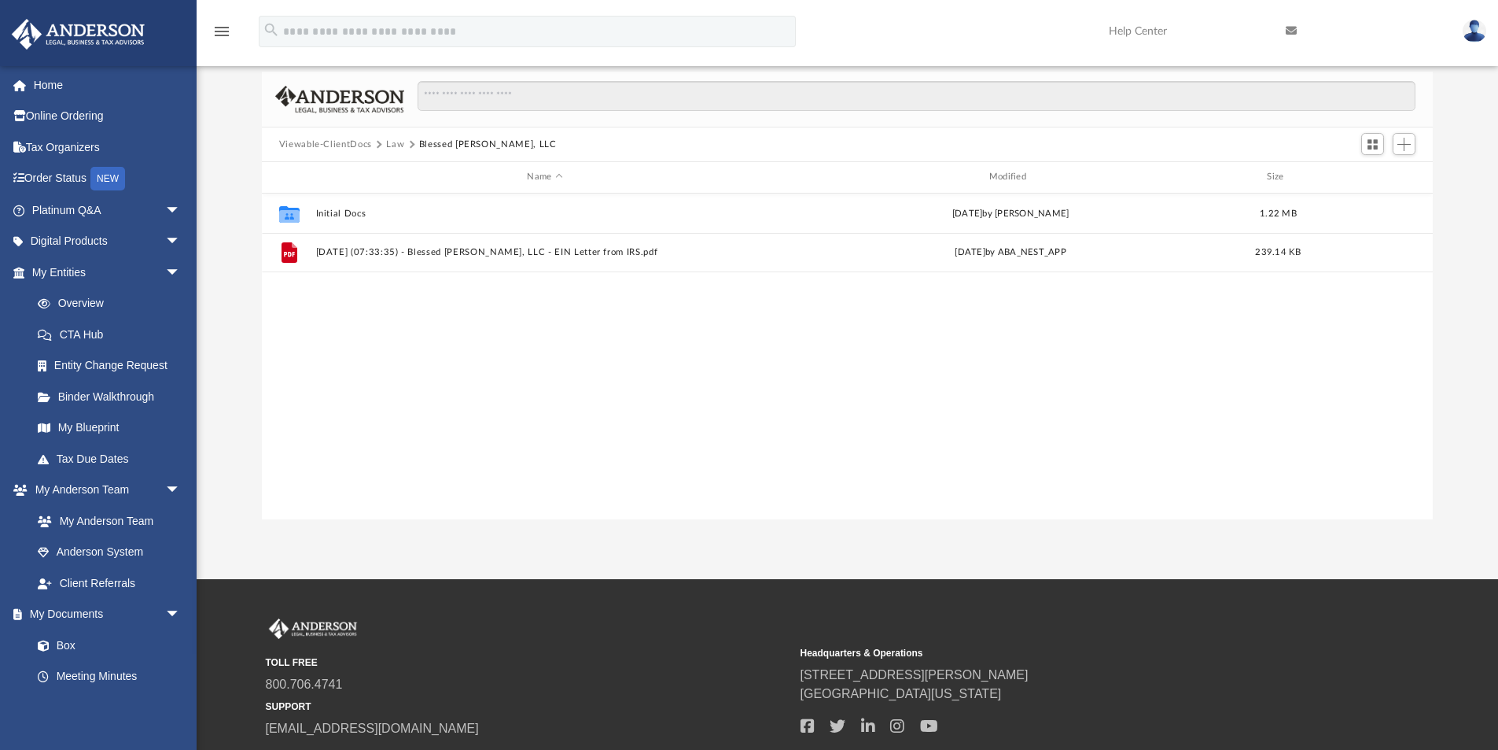
click at [392, 140] on button "Law" at bounding box center [395, 145] width 18 height 14
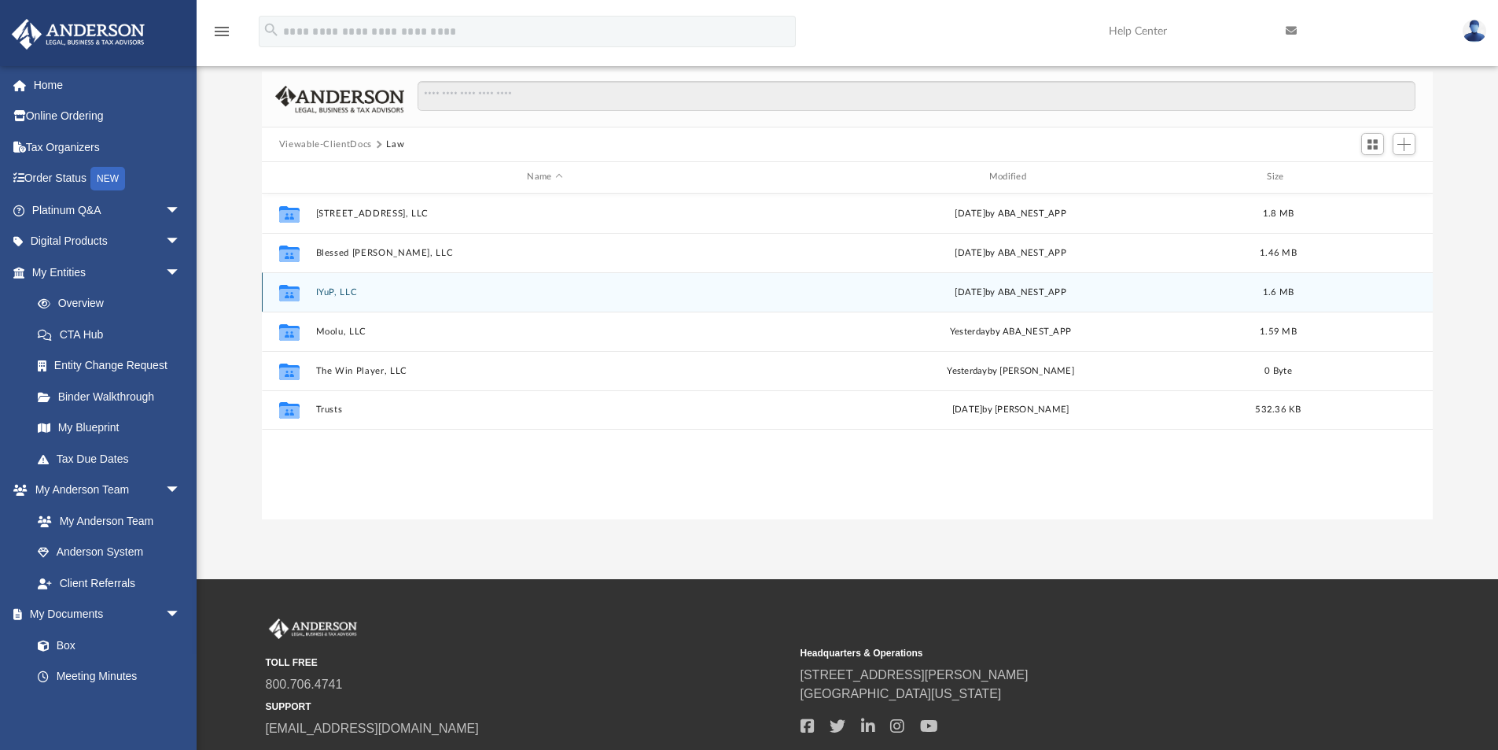
click at [349, 294] on button "IYuP, LLC" at bounding box center [544, 292] width 459 height 10
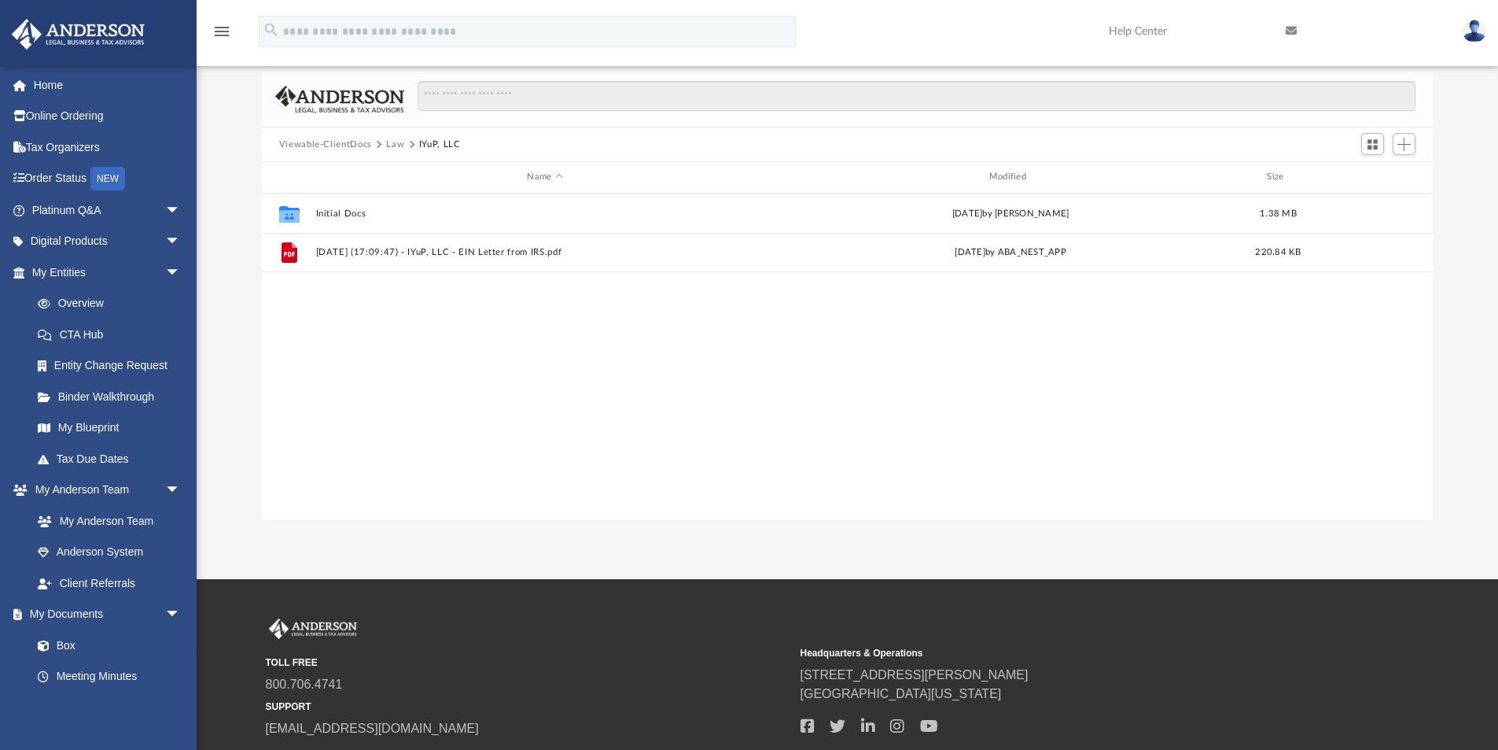
click at [396, 149] on button "Law" at bounding box center [395, 145] width 18 height 14
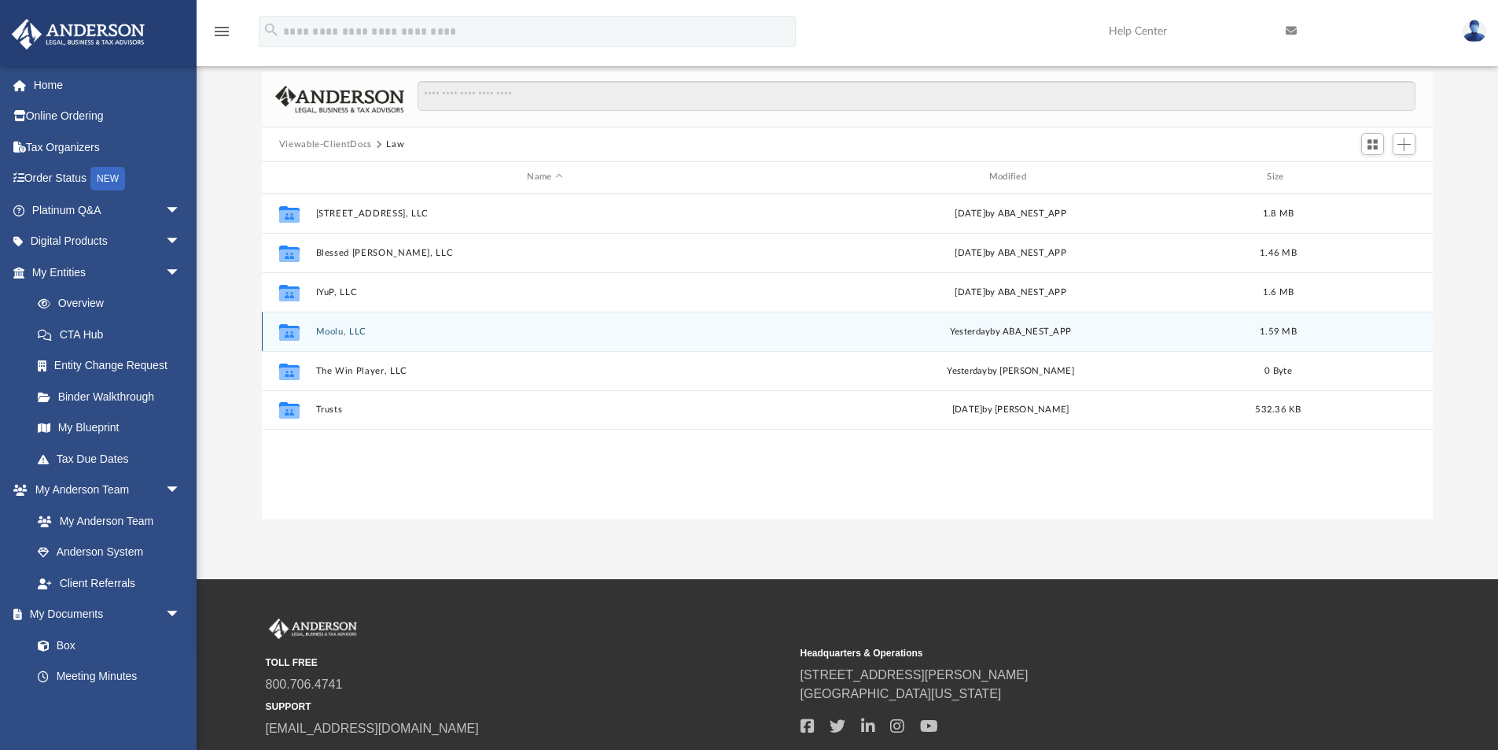
click at [338, 327] on button "Moolu, LLC" at bounding box center [544, 331] width 459 height 10
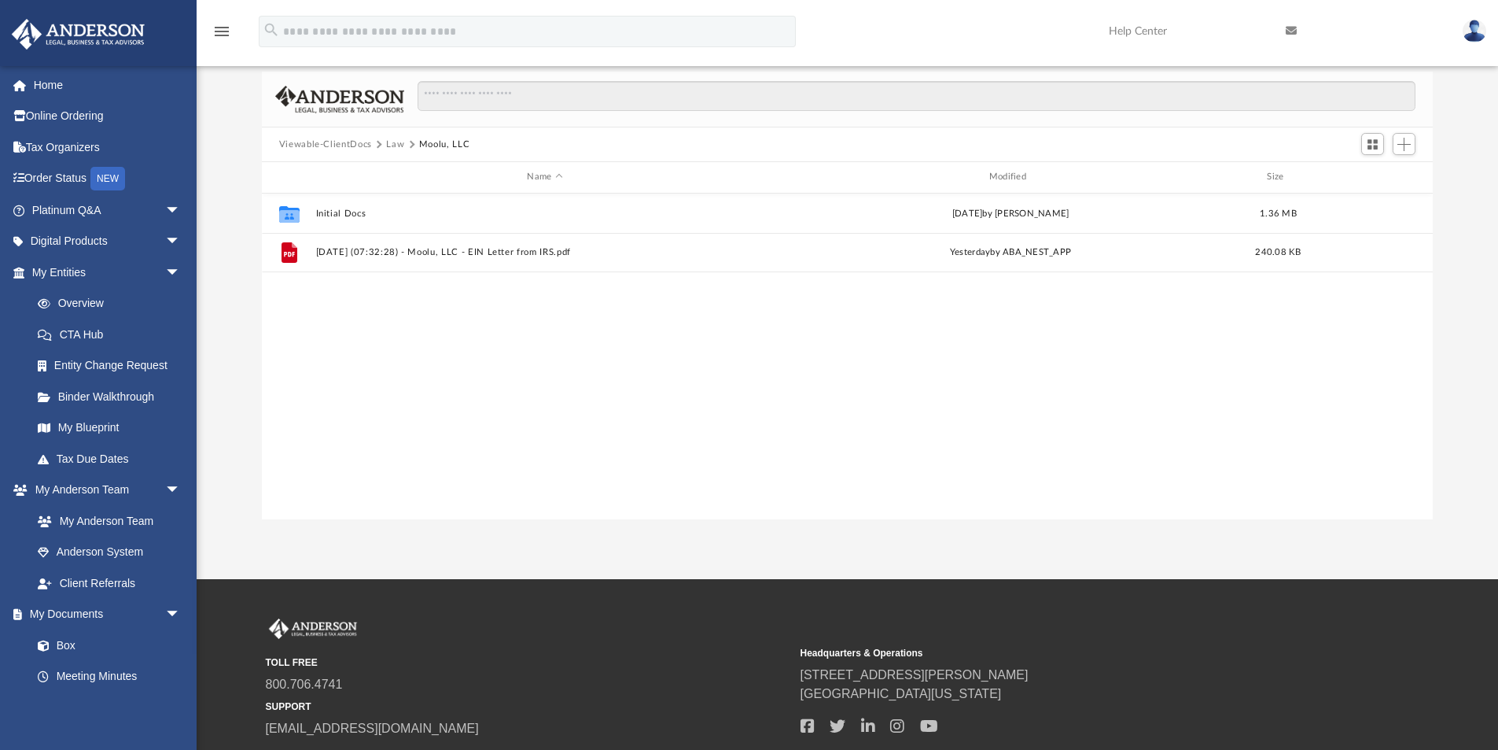
click at [398, 138] on button "Law" at bounding box center [395, 145] width 18 height 14
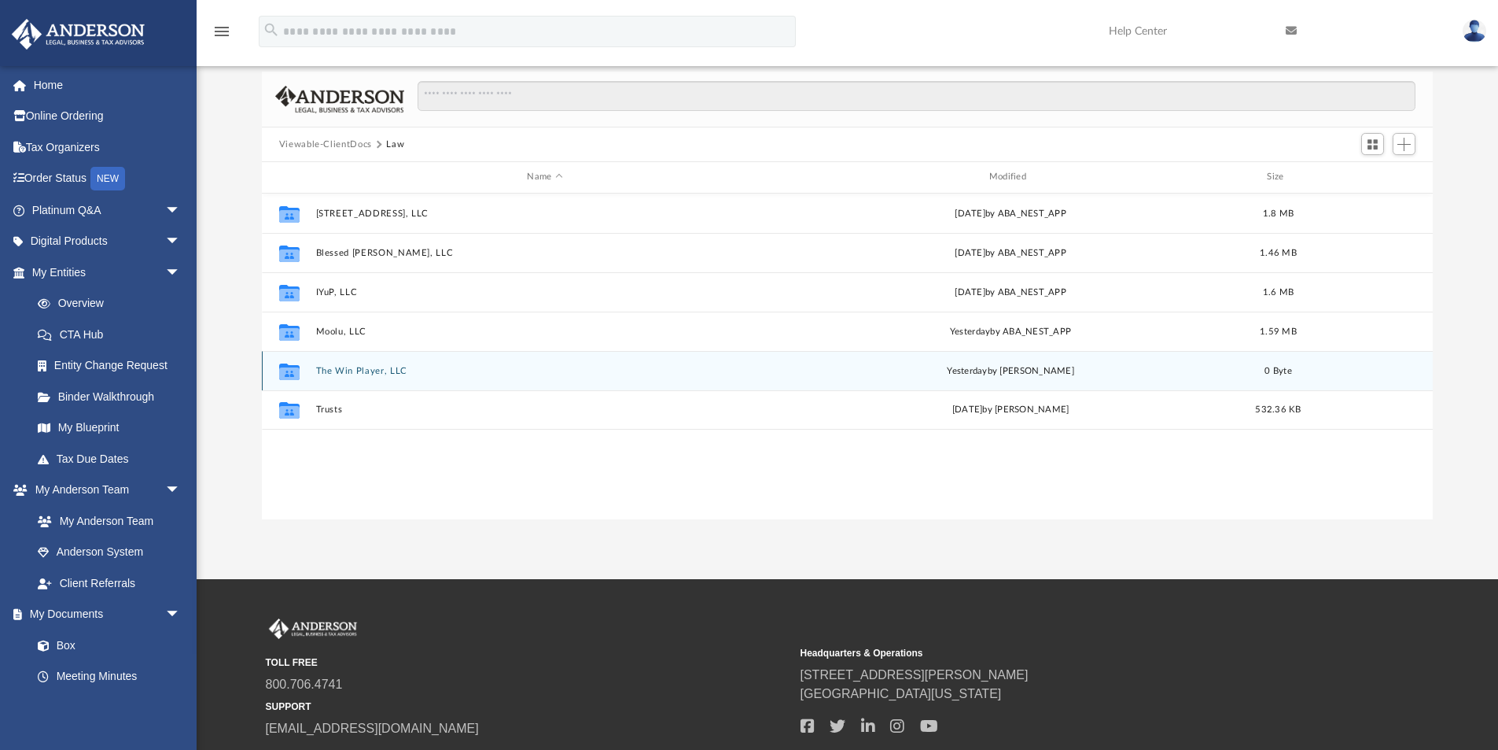
click at [359, 368] on button "The Win Player, LLC" at bounding box center [544, 371] width 459 height 10
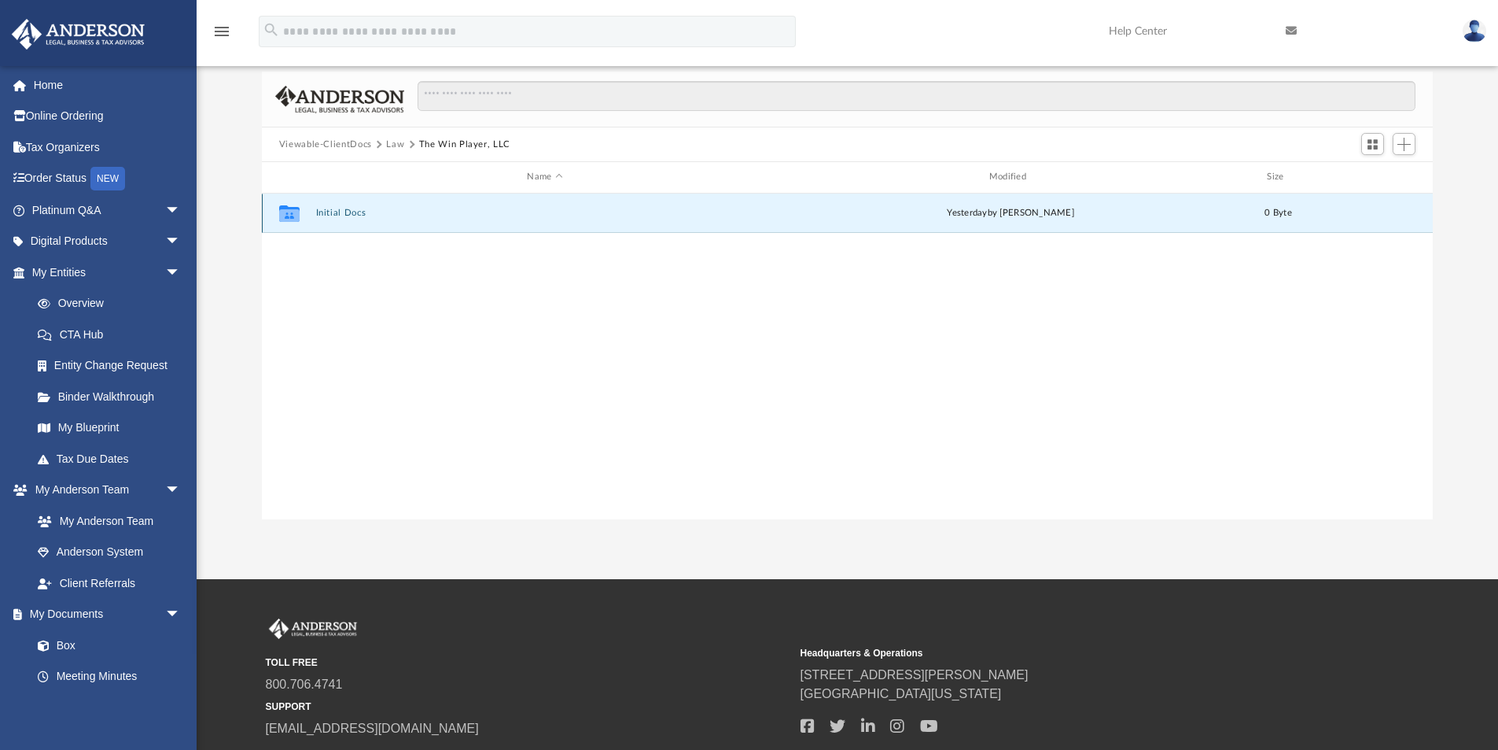
click at [351, 211] on button "Initial Docs" at bounding box center [544, 213] width 459 height 10
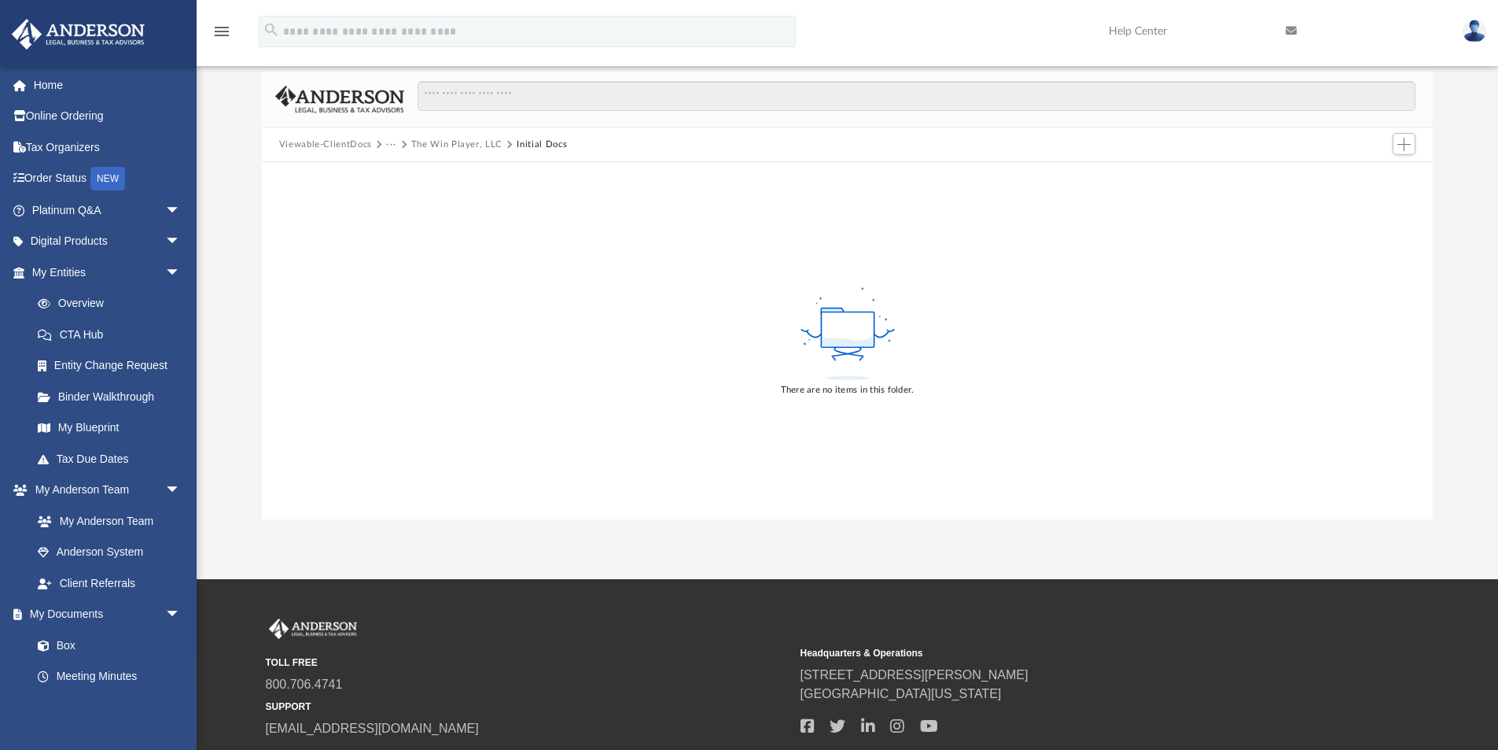
click at [422, 144] on button "The Win Player, LLC" at bounding box center [456, 145] width 91 height 14
click at [389, 143] on button "Law" at bounding box center [395, 145] width 18 height 14
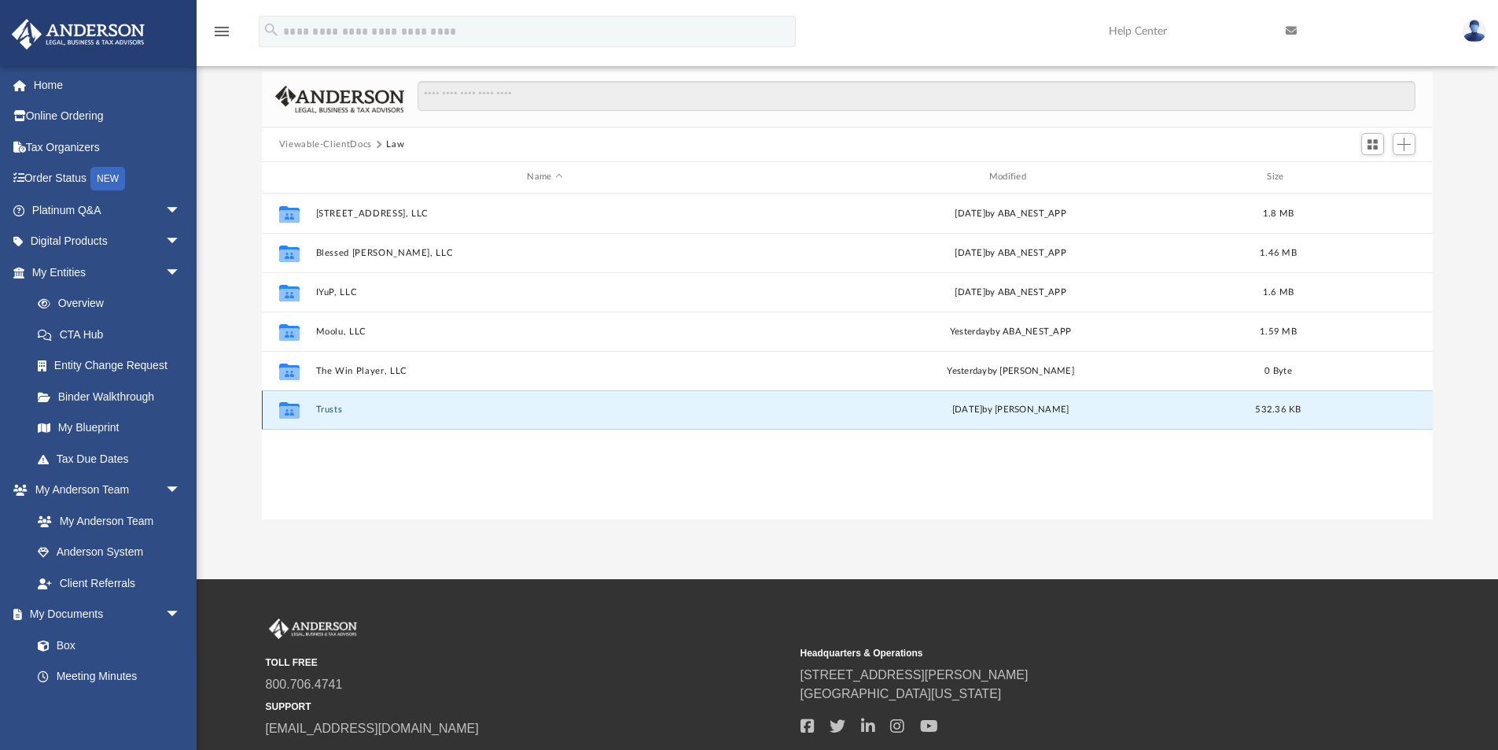
click at [329, 409] on button "Trusts" at bounding box center [544, 409] width 459 height 10
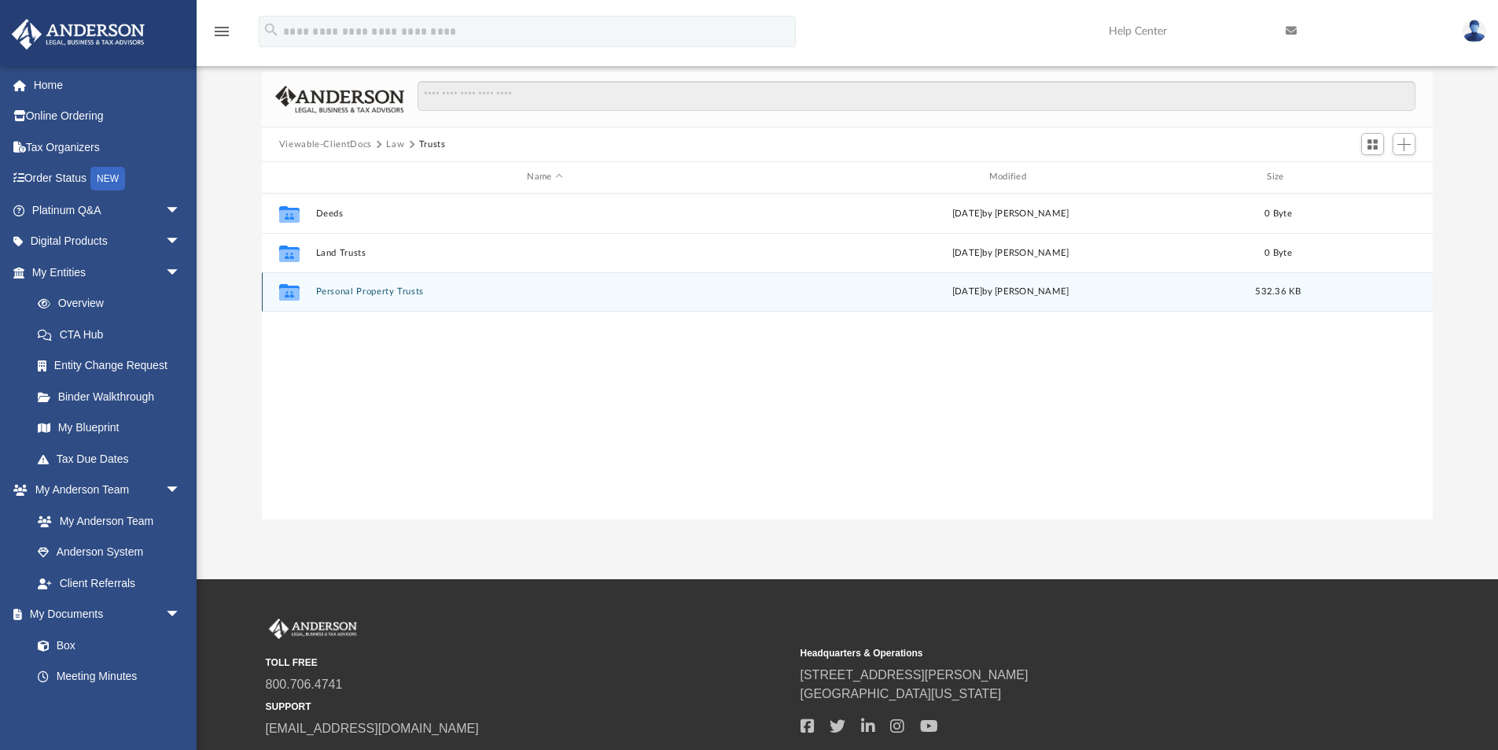
click at [355, 287] on button "Personal Property Trusts" at bounding box center [544, 291] width 459 height 10
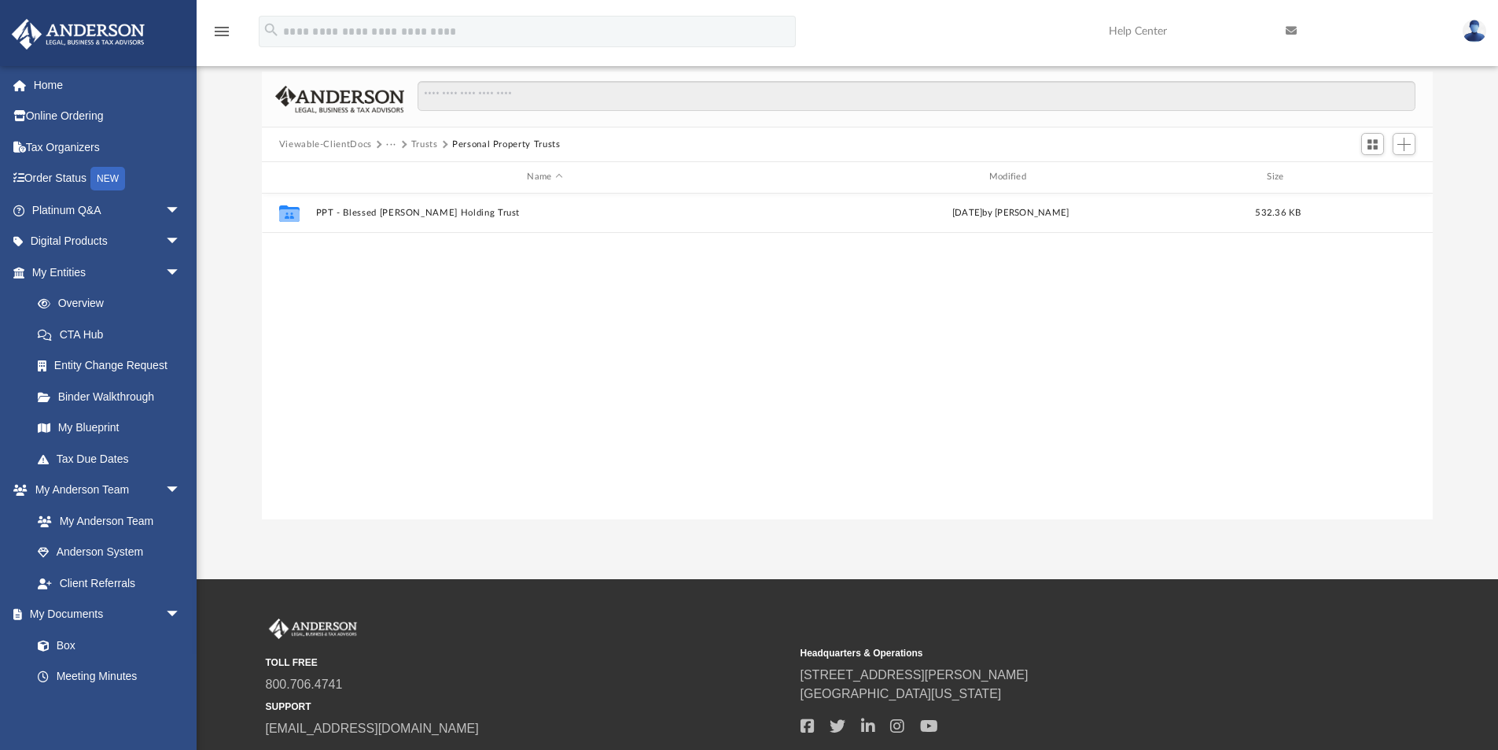
click at [420, 138] on button "Trusts" at bounding box center [424, 145] width 27 height 14
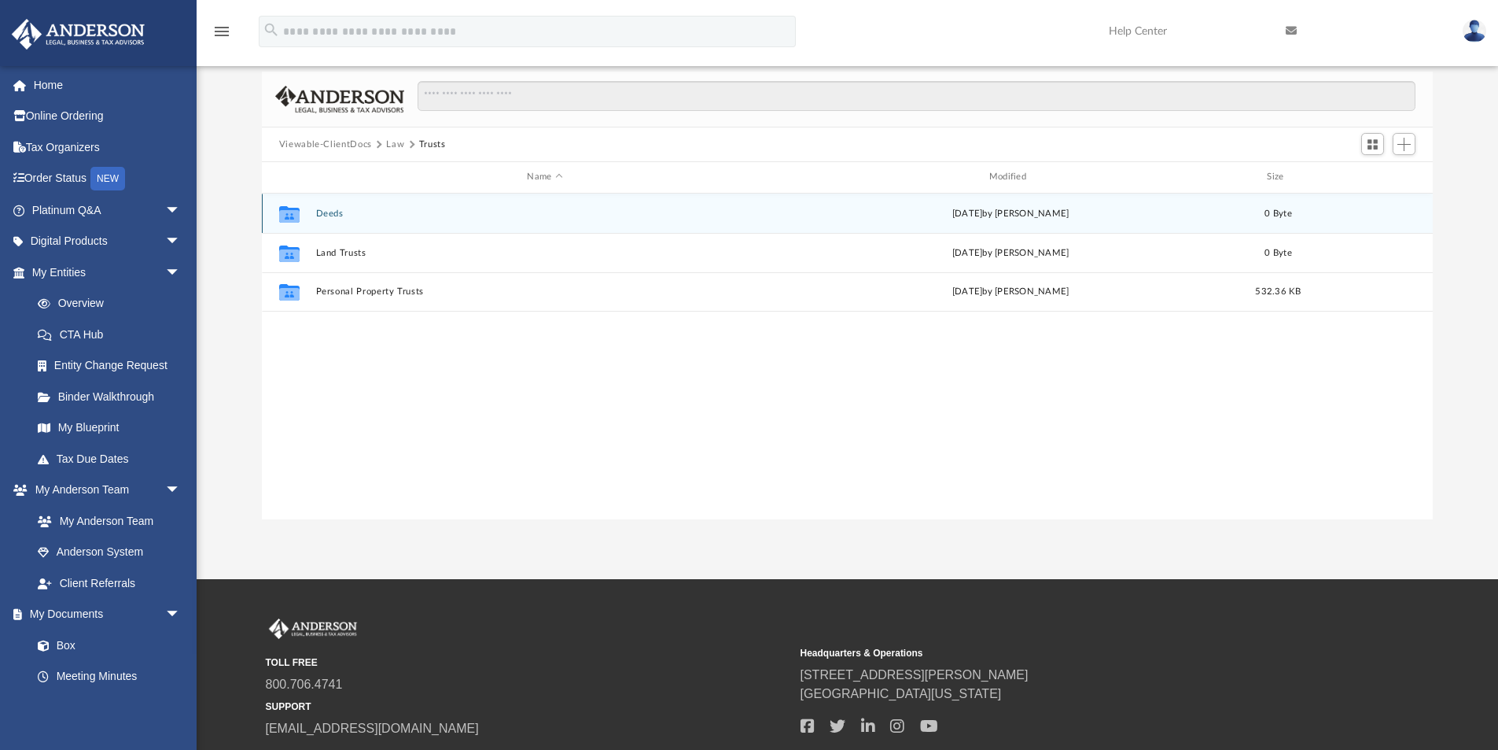
click at [324, 214] on button "Deeds" at bounding box center [544, 213] width 459 height 10
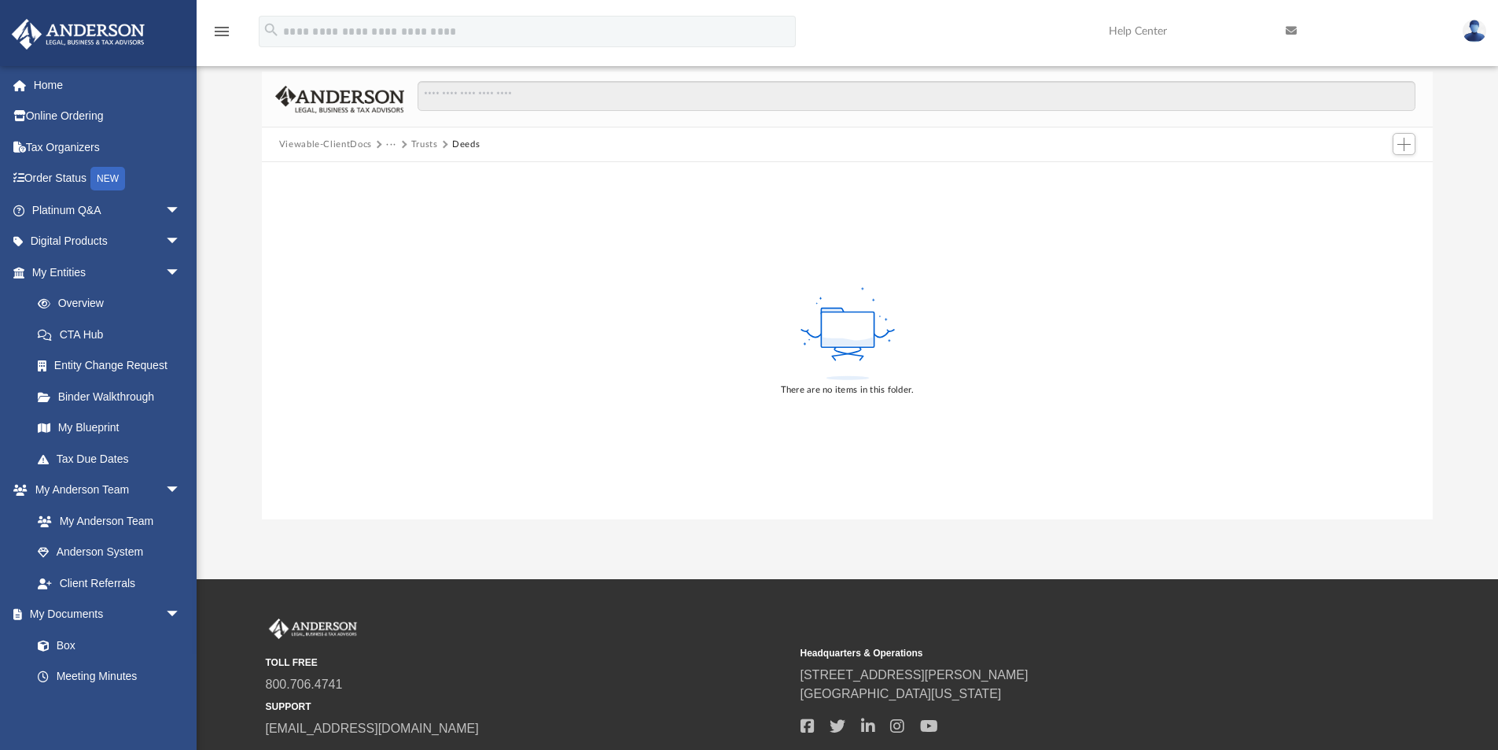
click at [425, 143] on button "Trusts" at bounding box center [424, 145] width 27 height 14
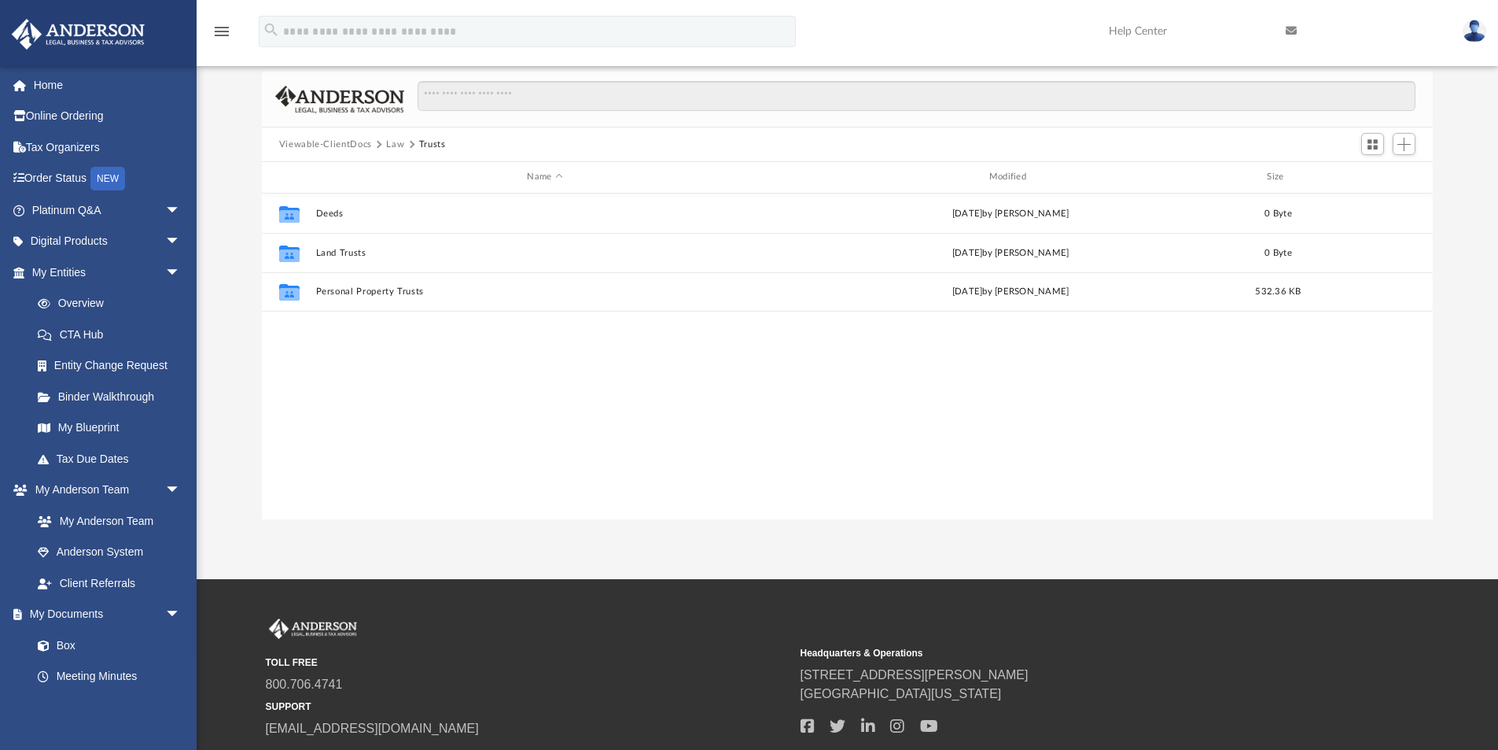
click at [392, 142] on button "Law" at bounding box center [395, 145] width 18 height 14
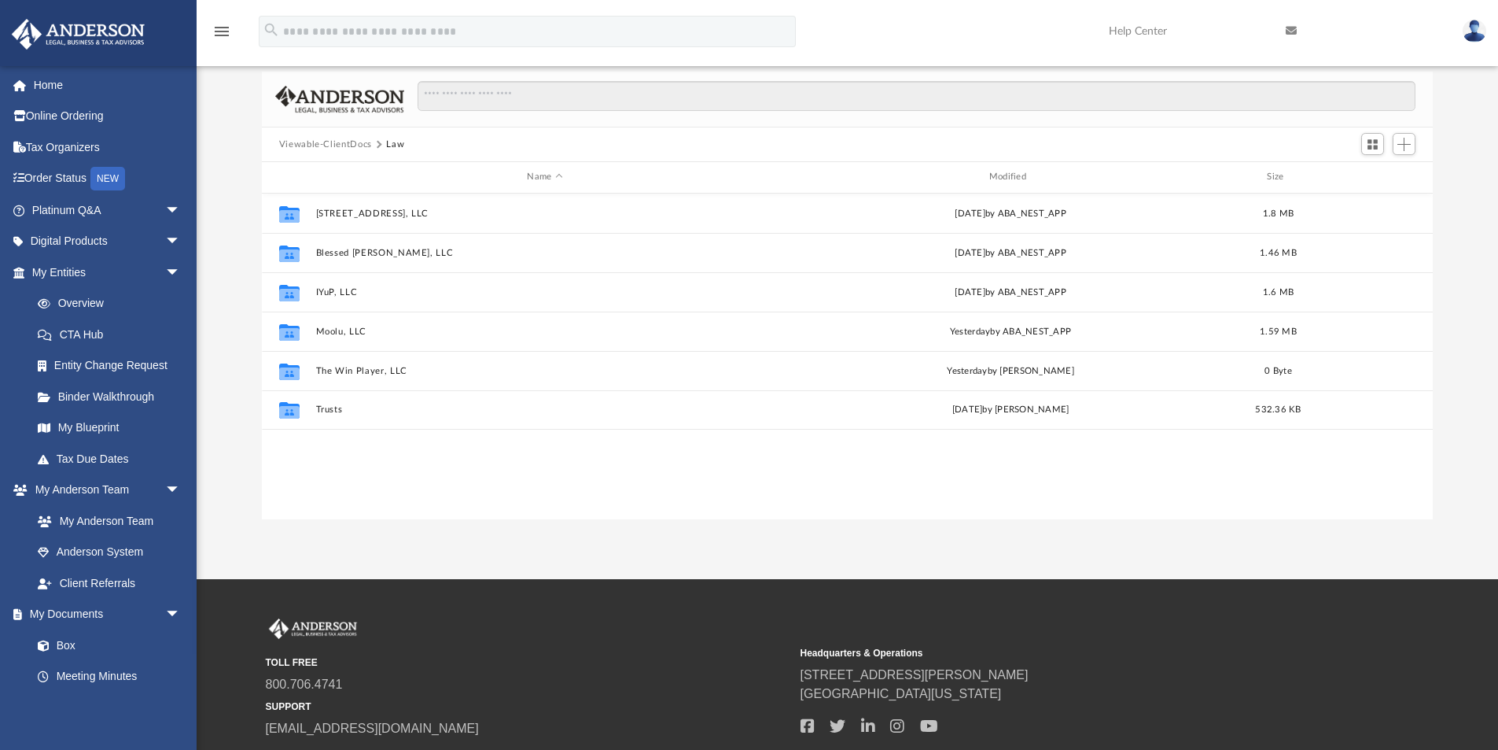
click at [359, 147] on button "Viewable-ClientDocs" at bounding box center [325, 145] width 93 height 14
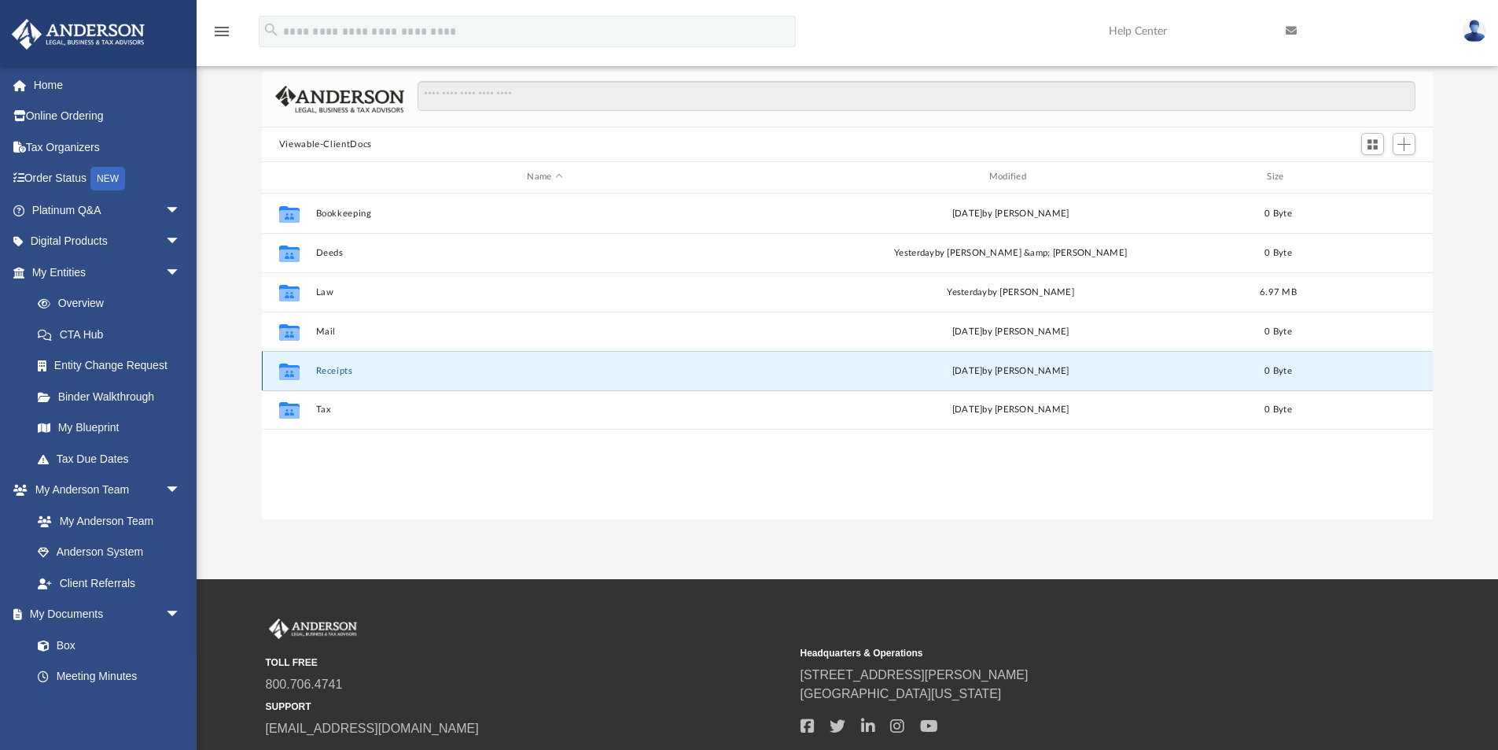
click at [344, 373] on button "Receipts" at bounding box center [544, 371] width 459 height 10
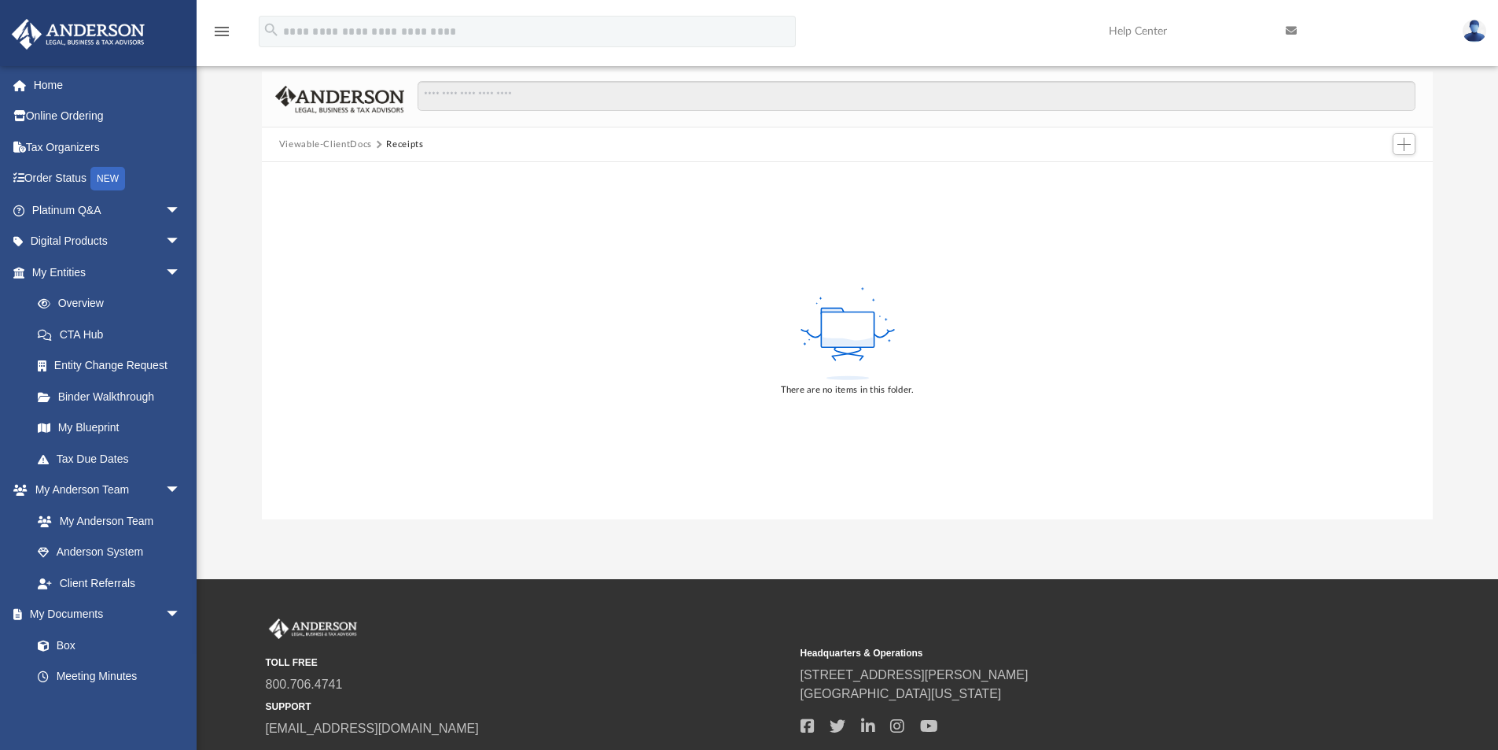
click at [360, 143] on button "Viewable-ClientDocs" at bounding box center [325, 145] width 93 height 14
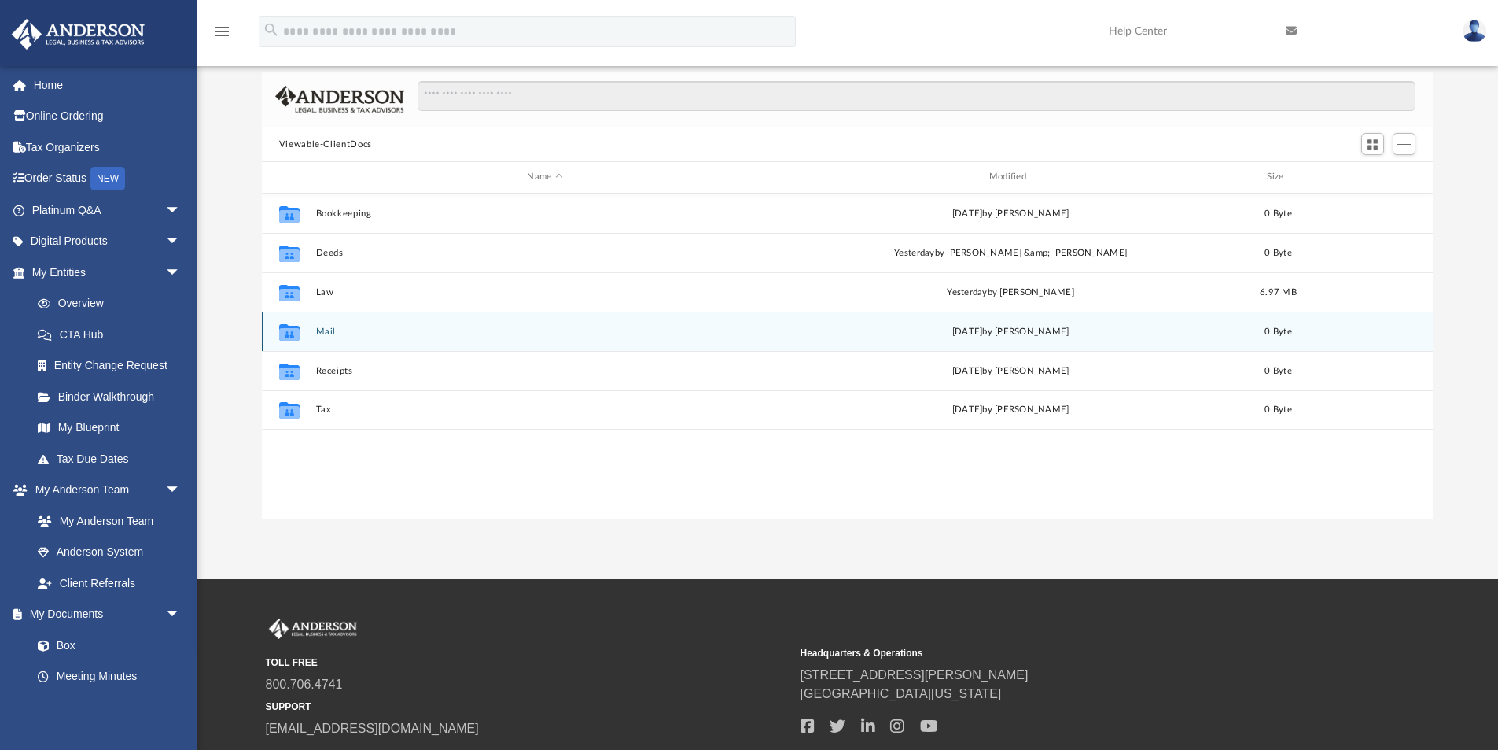
click at [327, 328] on button "Mail" at bounding box center [544, 331] width 459 height 10
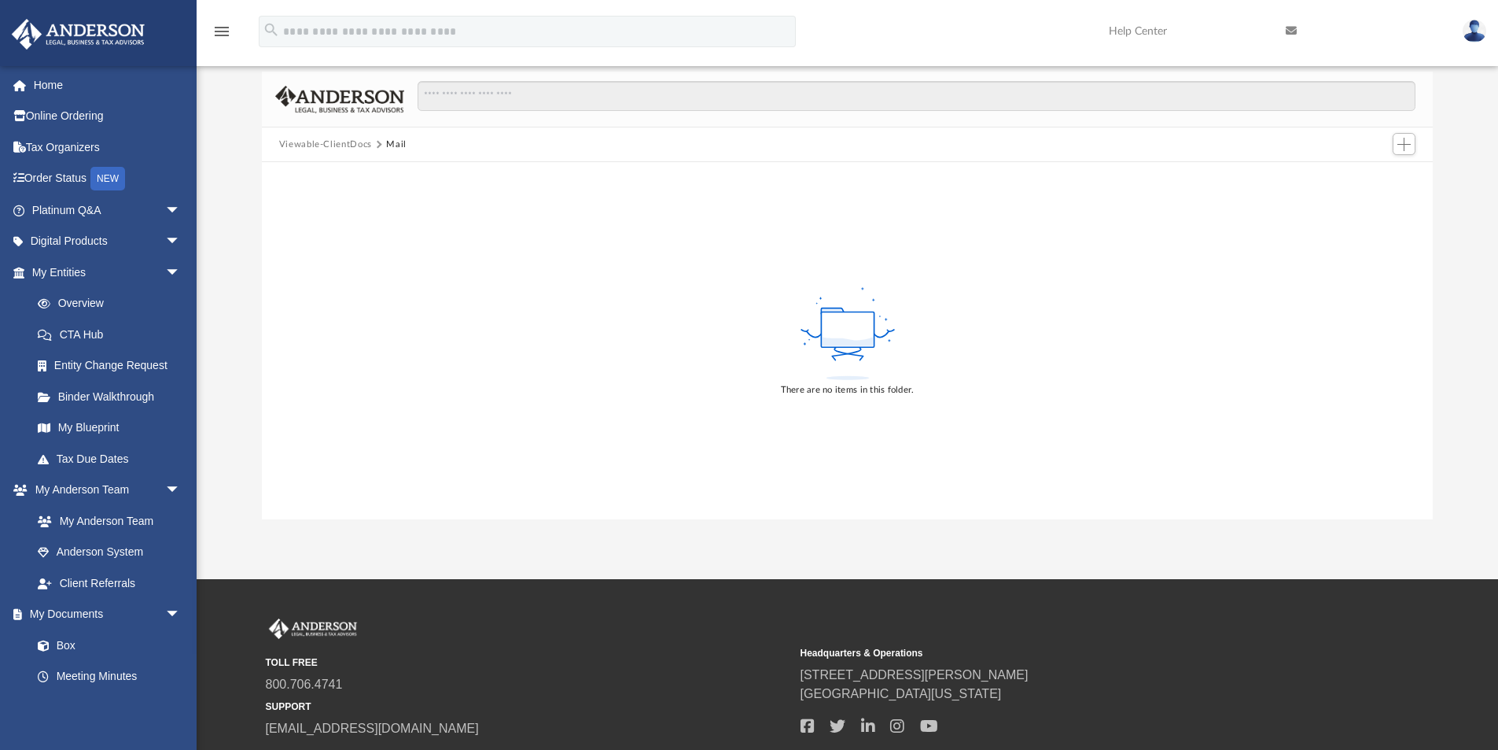
click at [343, 145] on button "Viewable-ClientDocs" at bounding box center [325, 145] width 93 height 14
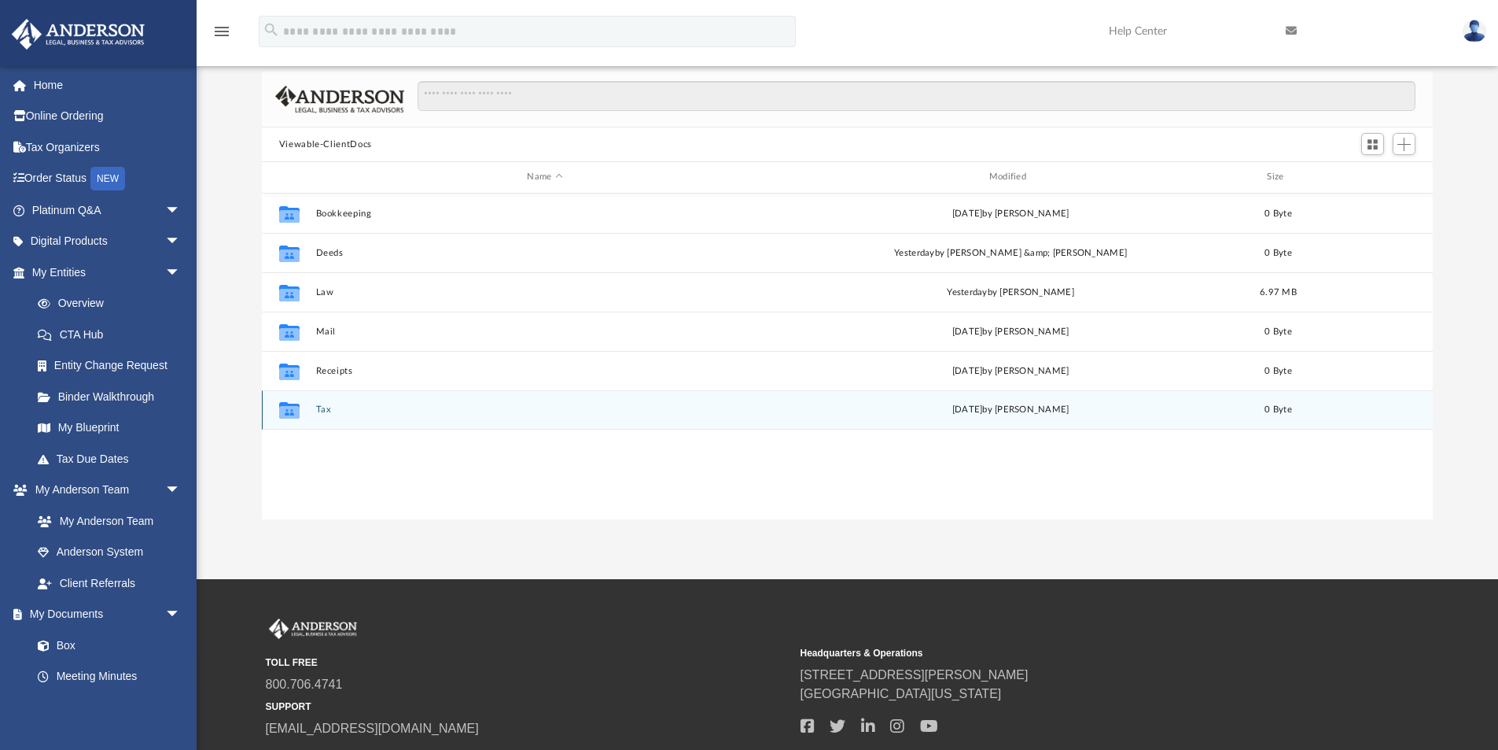
click at [324, 407] on button "Tax" at bounding box center [544, 409] width 459 height 10
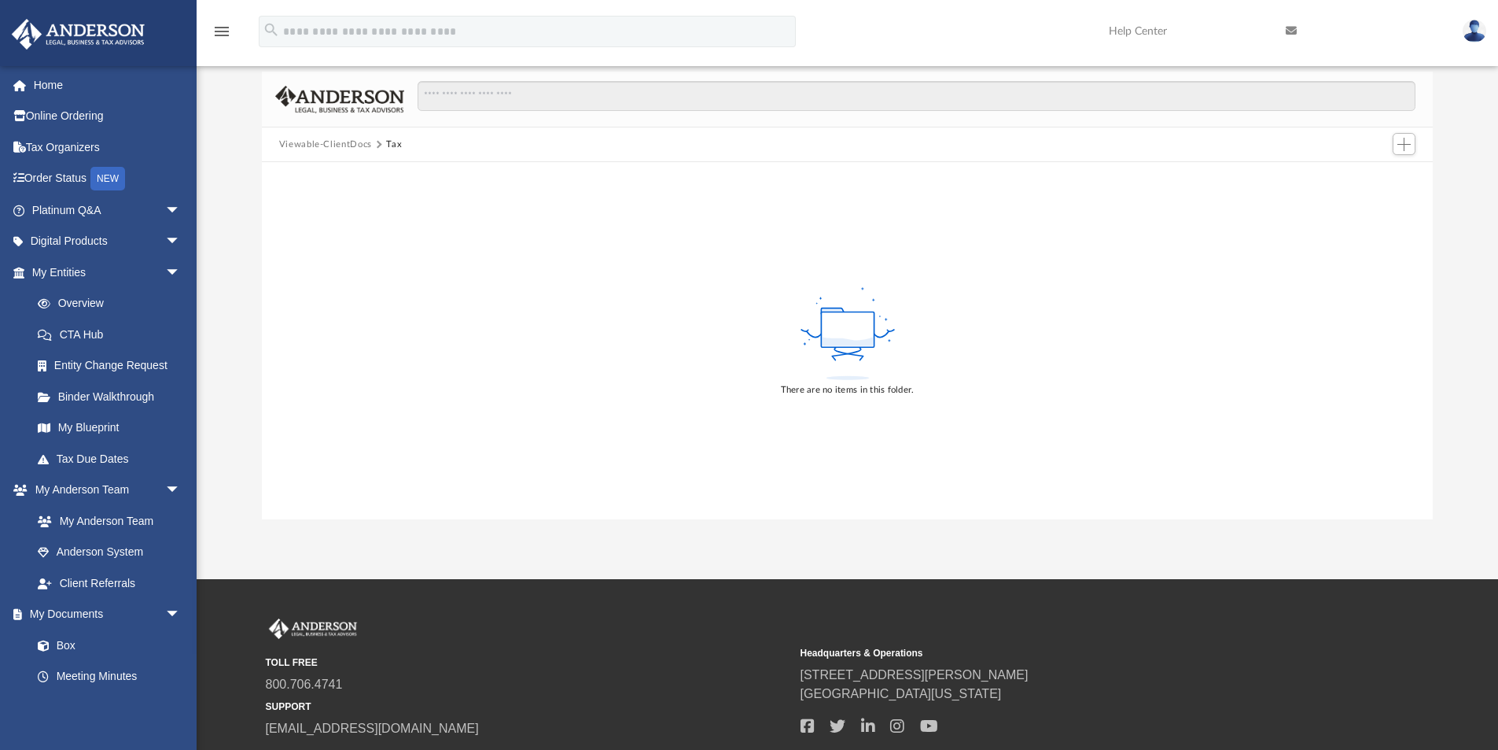
click at [334, 150] on button "Viewable-ClientDocs" at bounding box center [325, 145] width 93 height 14
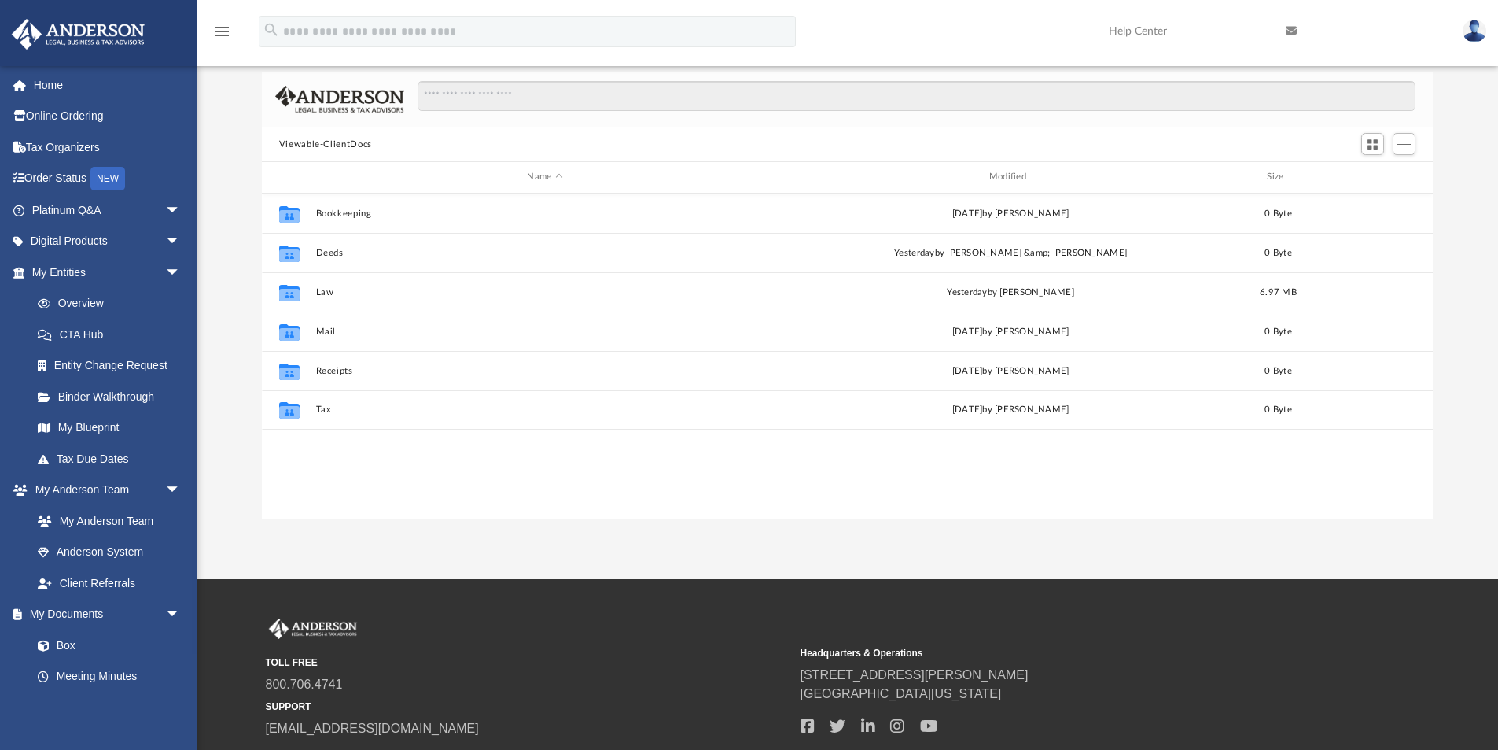
click at [998, 33] on img at bounding box center [1475, 31] width 24 height 23
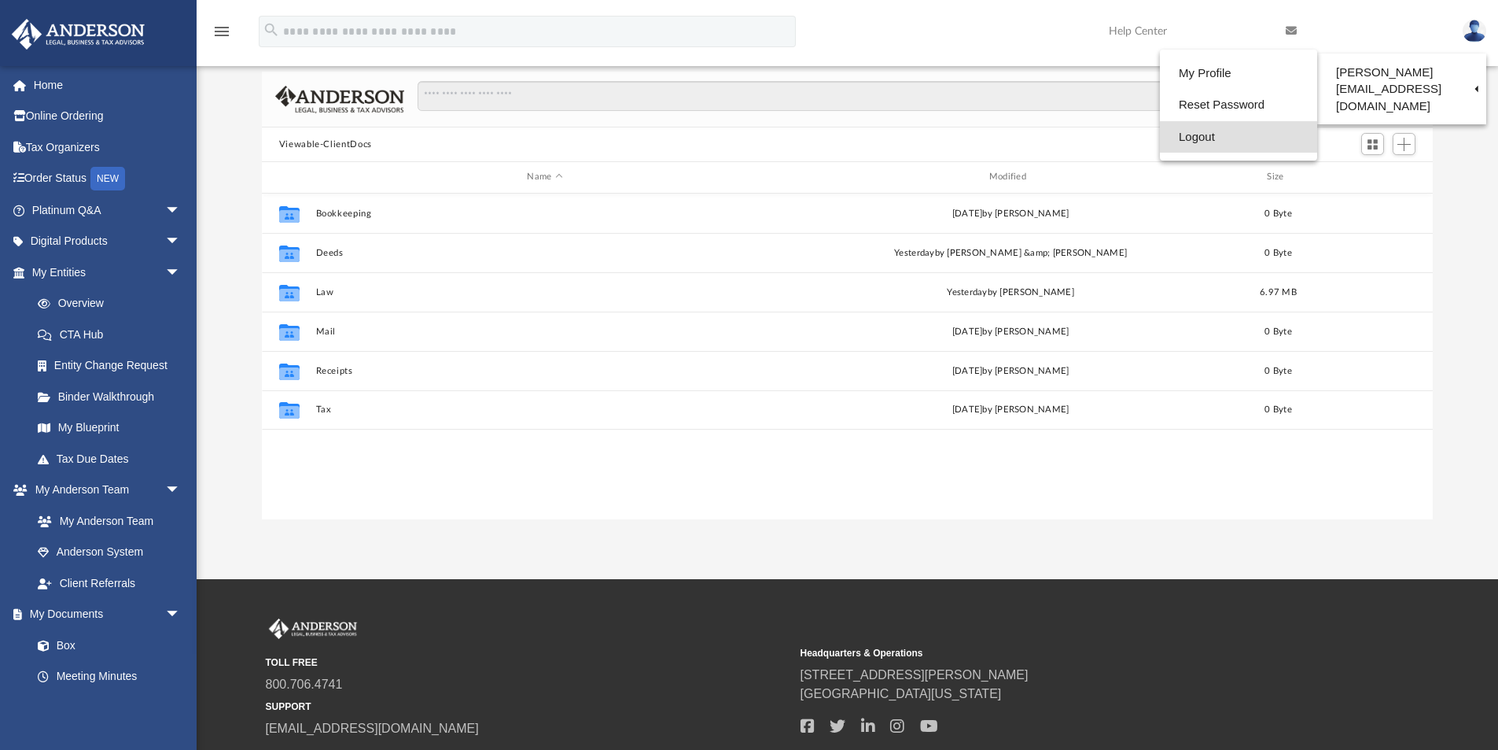
click at [998, 138] on link "Logout" at bounding box center [1238, 137] width 157 height 32
